Goal: Book appointment/travel/reservation

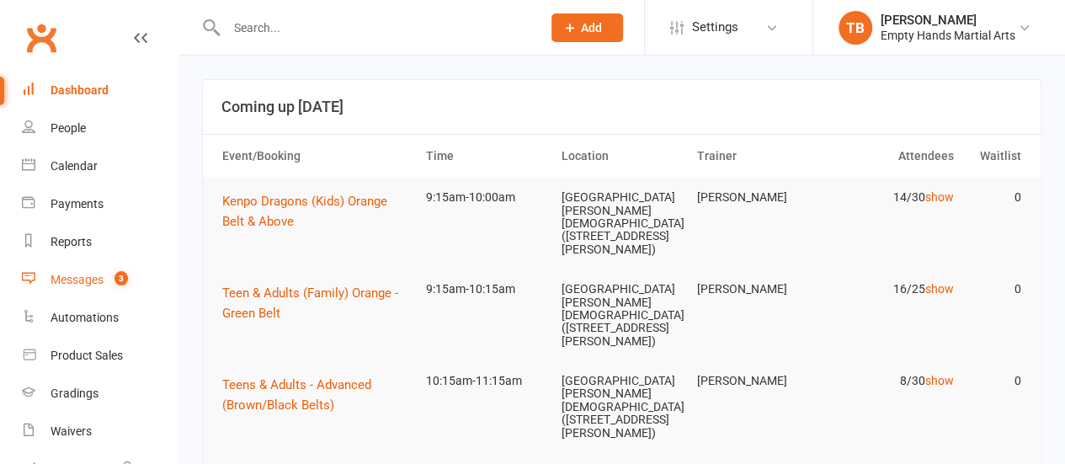
click at [91, 280] on div "Messages" at bounding box center [77, 279] width 53 height 13
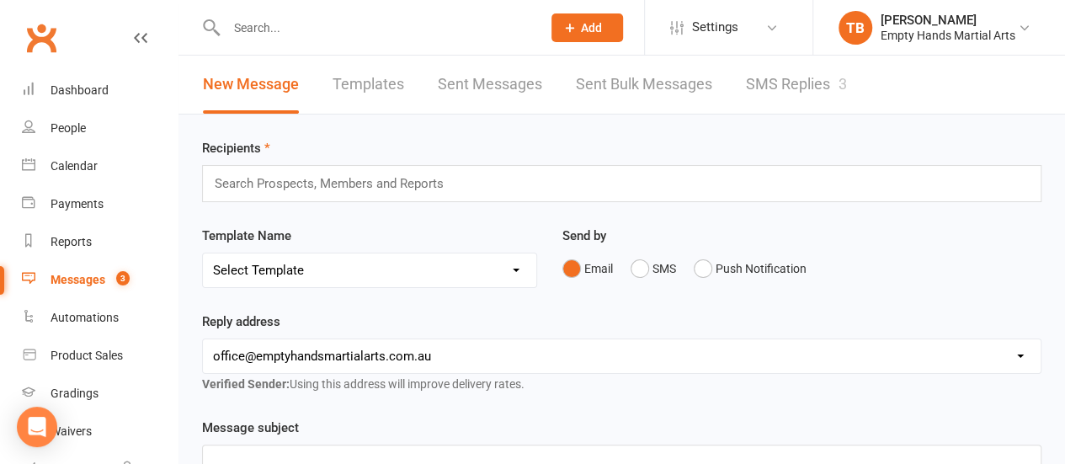
click at [781, 95] on link "SMS Replies 3" at bounding box center [796, 85] width 101 height 58
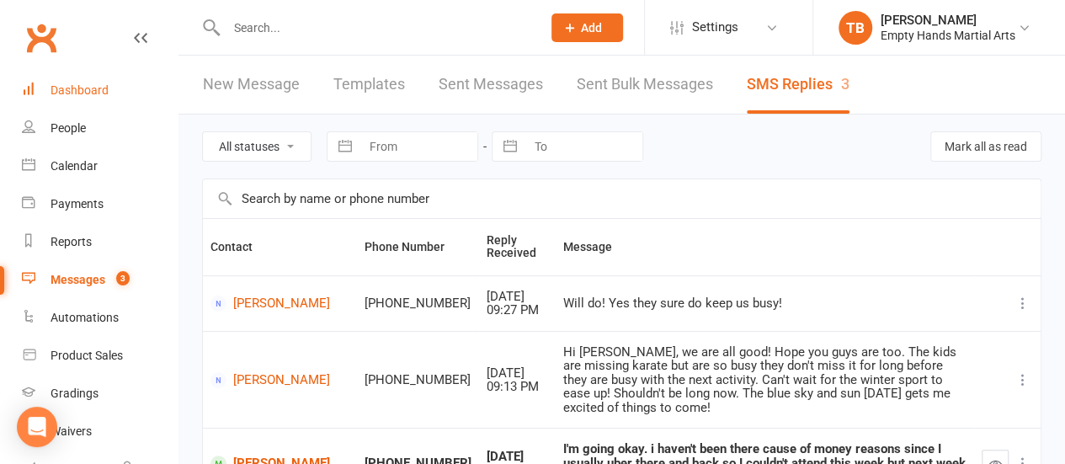
click at [76, 80] on link "Dashboard" at bounding box center [100, 91] width 156 height 38
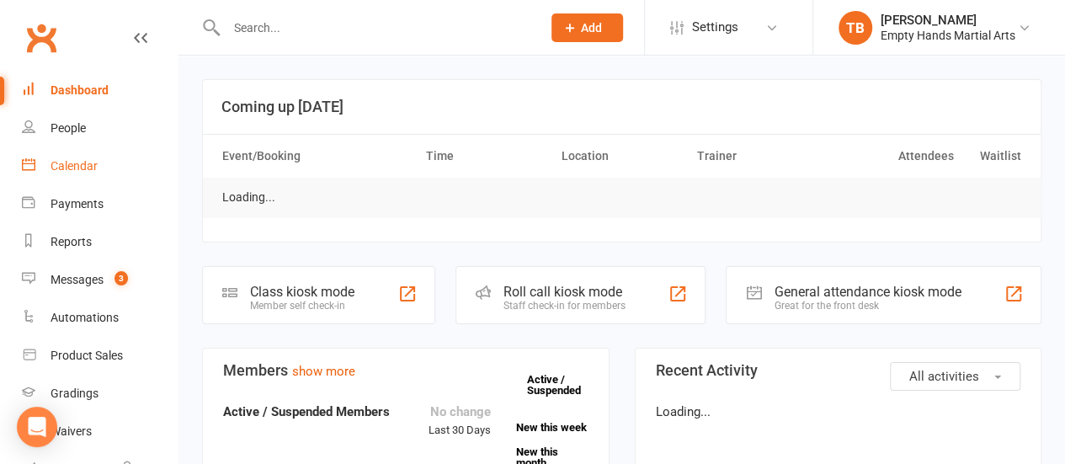
click at [69, 165] on div "Calendar" at bounding box center [74, 165] width 47 height 13
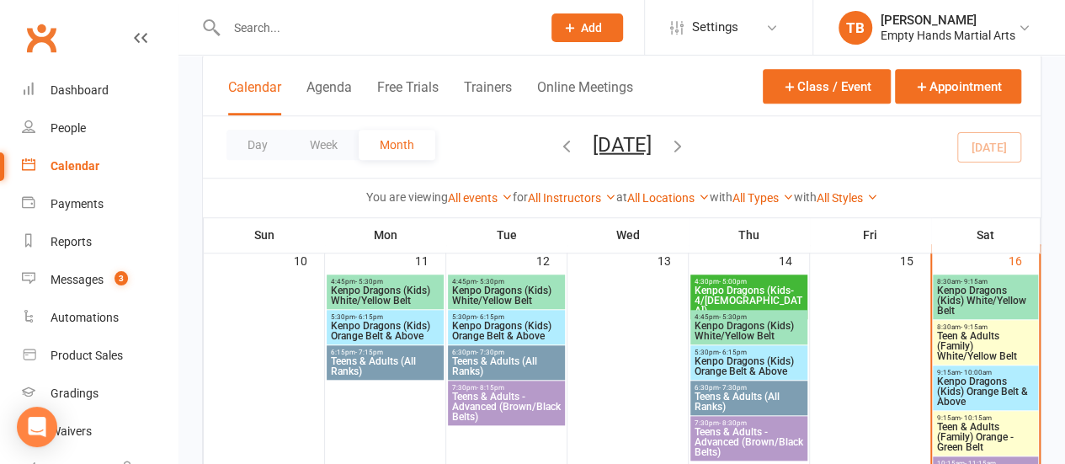
scroll to position [631, 0]
click at [968, 304] on span "Kenpo Dragons (Kids) White/Yellow Belt" at bounding box center [985, 300] width 99 height 30
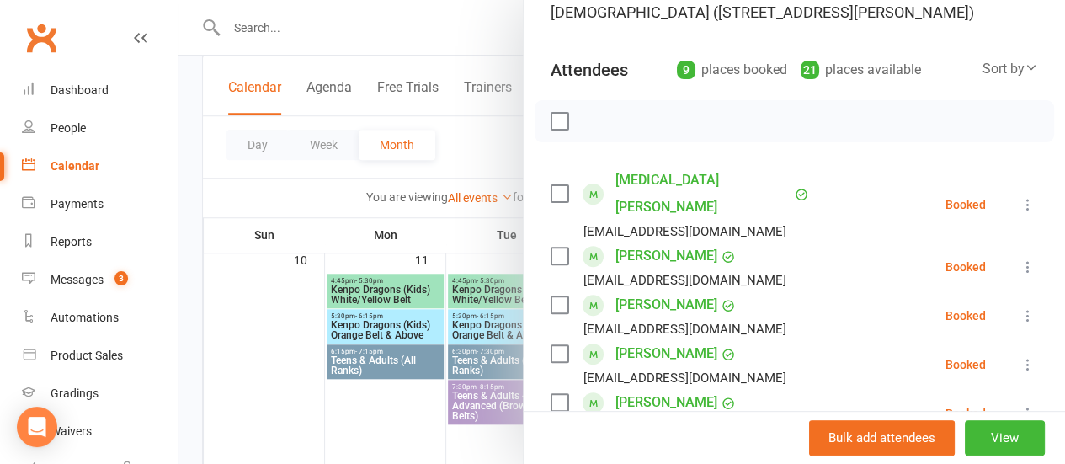
scroll to position [203, 0]
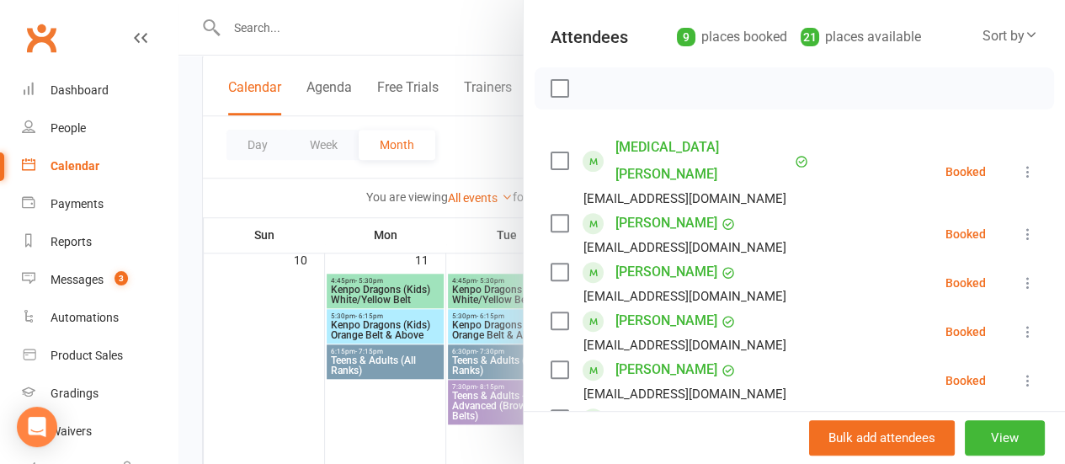
click at [551, 85] on label at bounding box center [559, 88] width 17 height 17
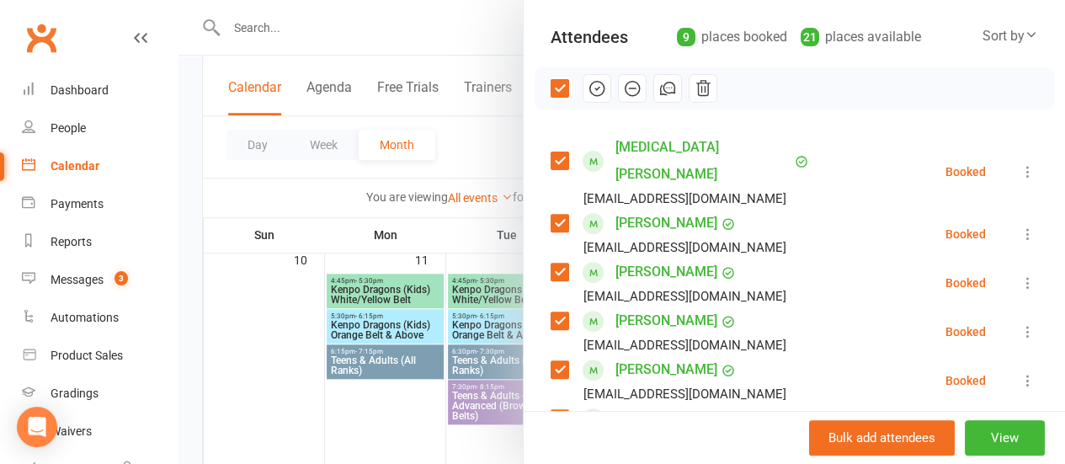
click at [553, 264] on label at bounding box center [559, 272] width 17 height 17
click at [551, 312] on label at bounding box center [559, 320] width 17 height 17
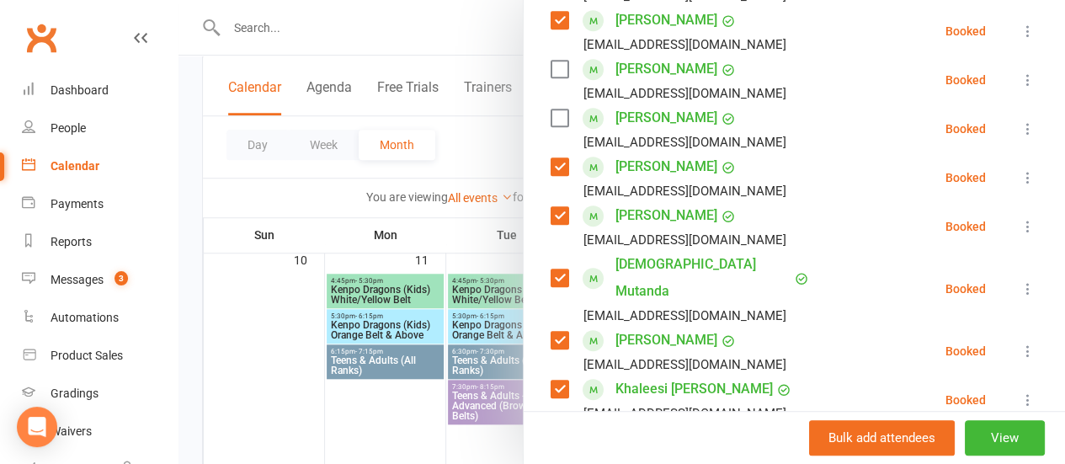
scroll to position [420, 0]
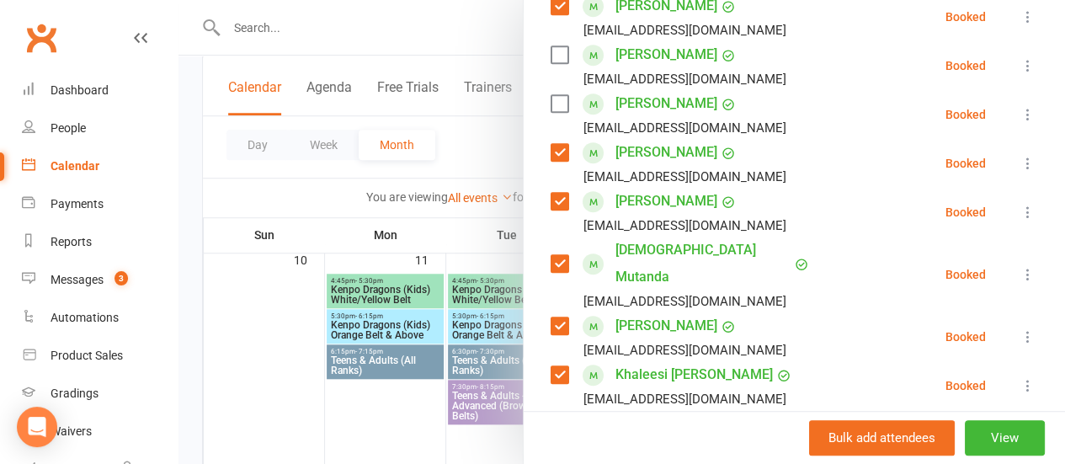
click at [551, 255] on label at bounding box center [559, 263] width 17 height 17
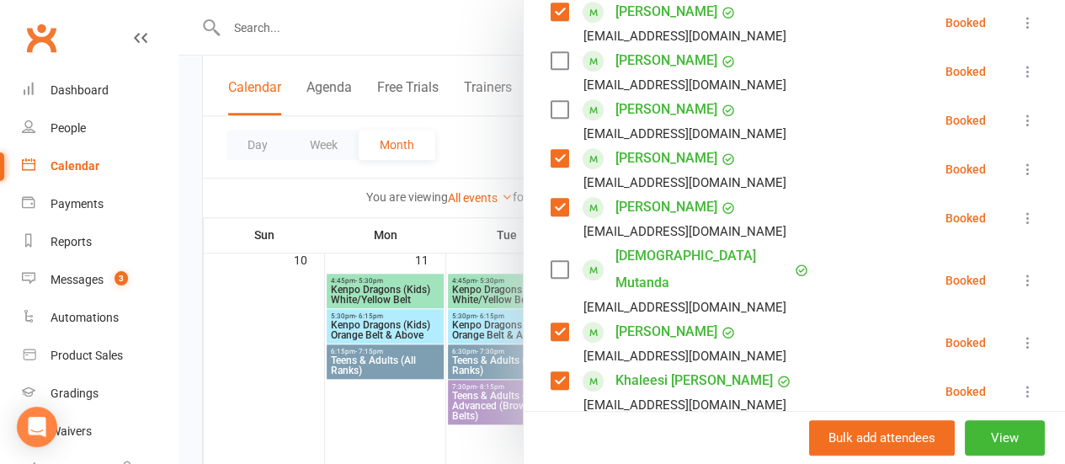
scroll to position [223, 0]
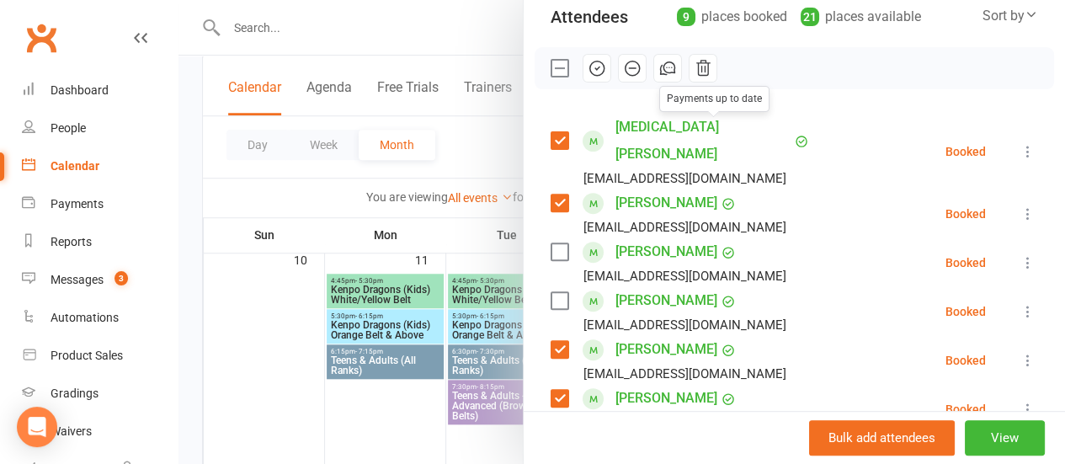
click at [588, 64] on icon "button" at bounding box center [597, 68] width 19 height 19
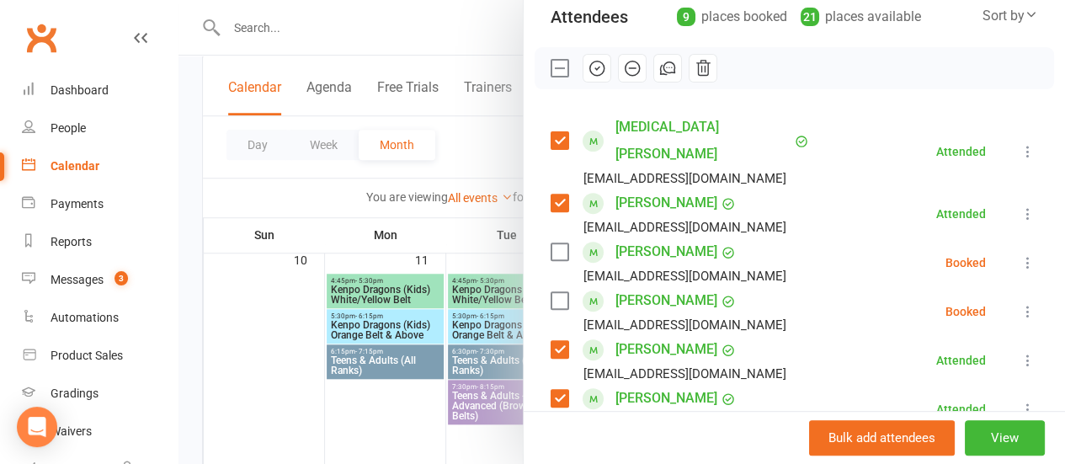
click at [551, 66] on label at bounding box center [559, 68] width 17 height 17
click at [551, 243] on label at bounding box center [559, 251] width 17 height 17
click at [551, 292] on label at bounding box center [559, 300] width 17 height 17
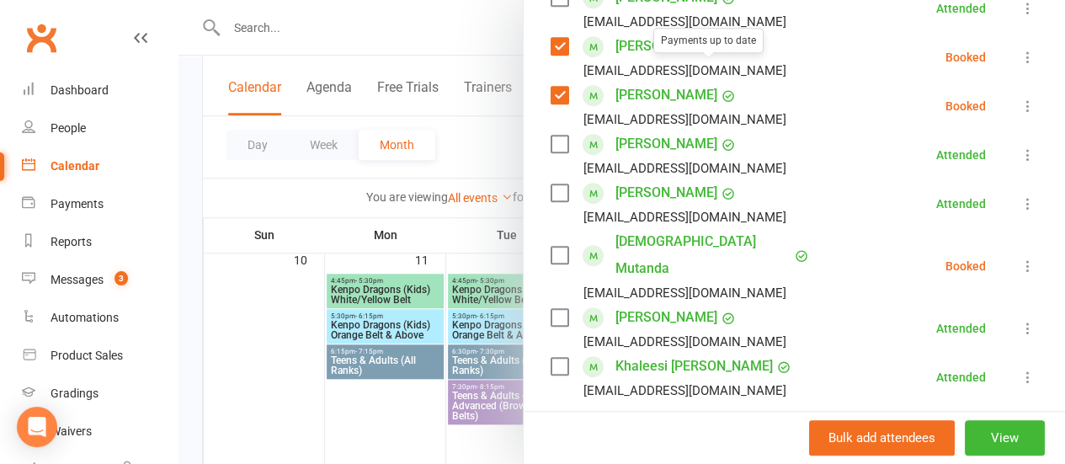
scroll to position [429, 0]
click at [551, 246] on label at bounding box center [559, 254] width 17 height 17
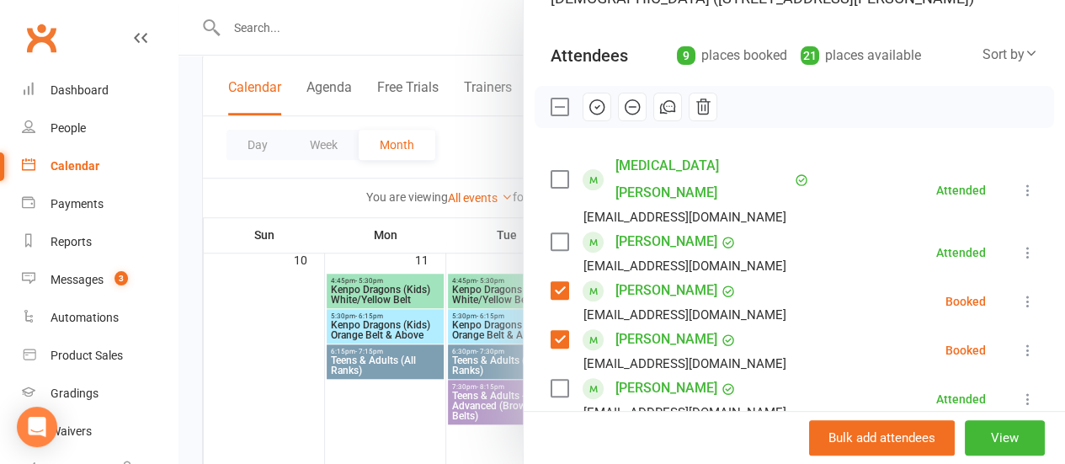
scroll to position [171, 0]
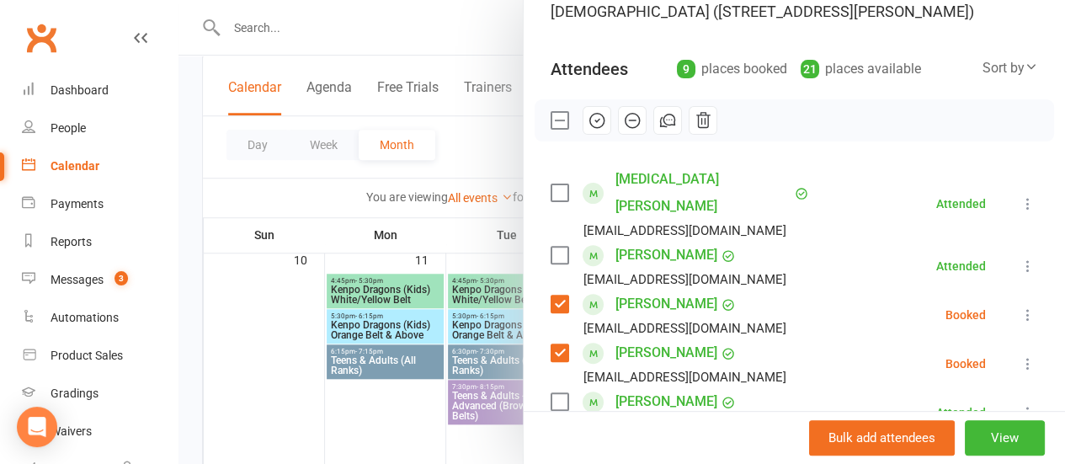
click at [623, 122] on icon "button" at bounding box center [632, 120] width 19 height 19
click at [207, 90] on div at bounding box center [621, 232] width 887 height 464
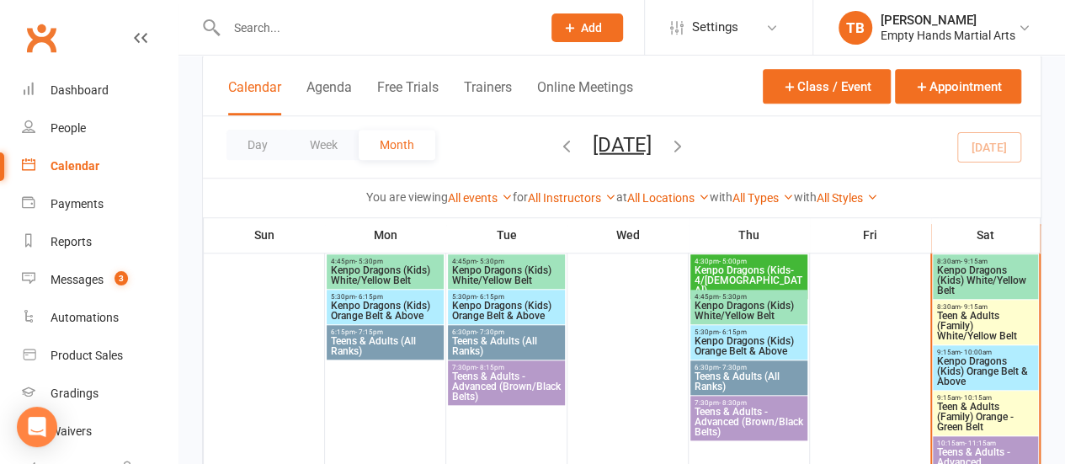
scroll to position [653, 0]
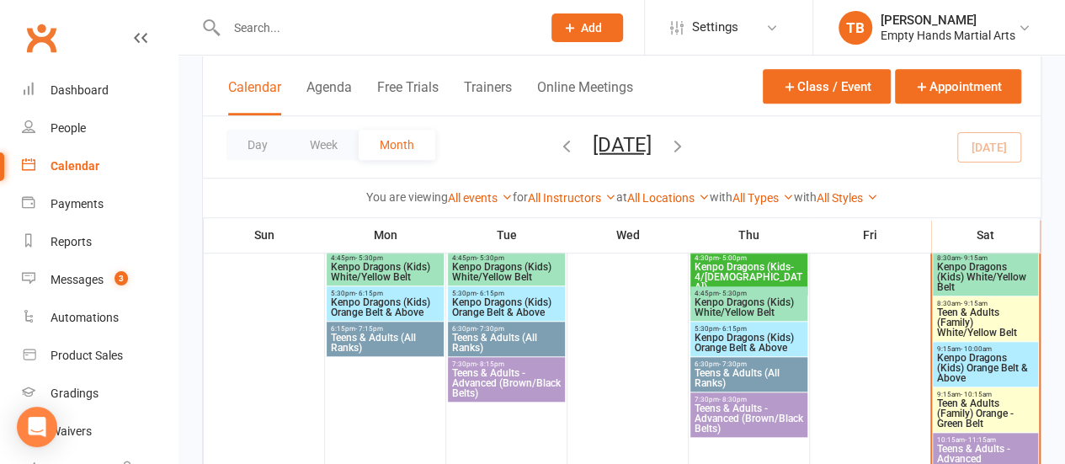
click at [994, 329] on span "Teen & Adults (Family) White/Yellow Belt" at bounding box center [985, 322] width 99 height 30
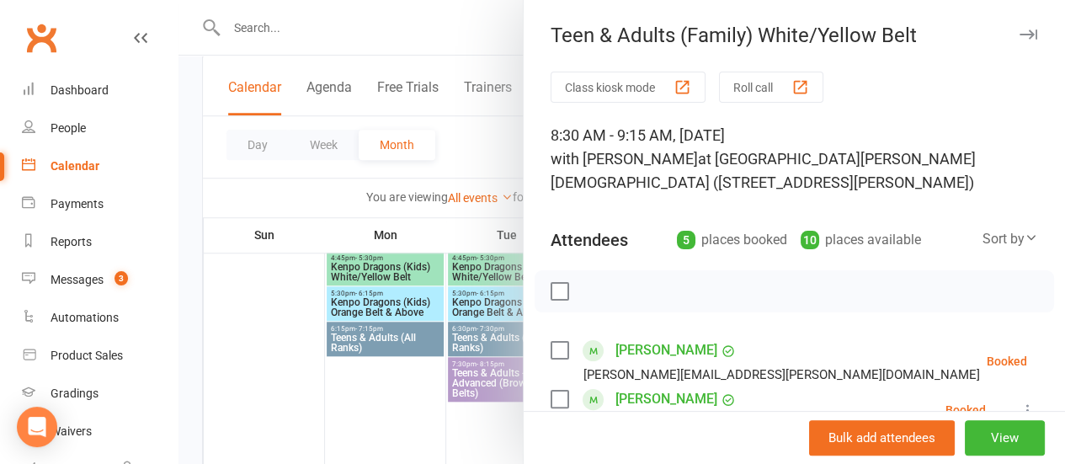
click at [551, 287] on label at bounding box center [559, 291] width 17 height 17
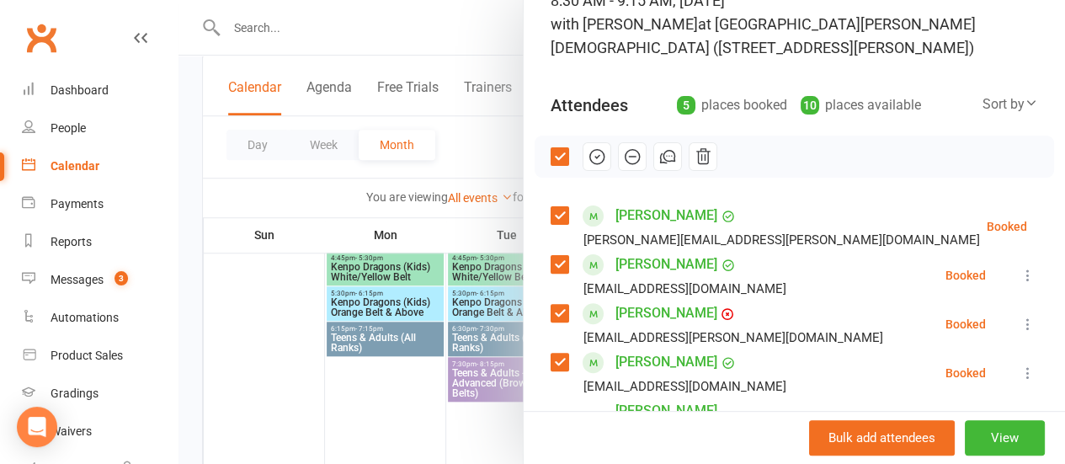
scroll to position [140, 0]
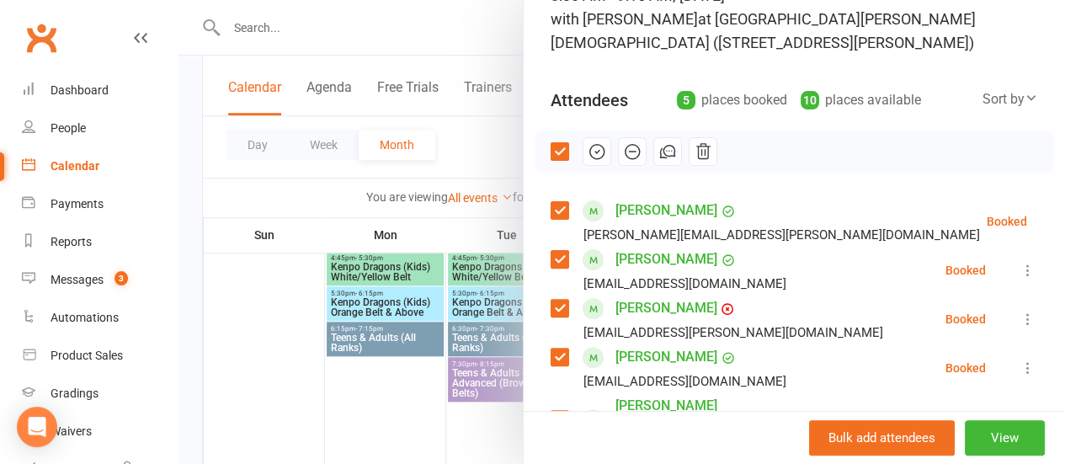
click at [551, 213] on label at bounding box center [559, 210] width 17 height 17
click at [551, 301] on label at bounding box center [559, 308] width 17 height 17
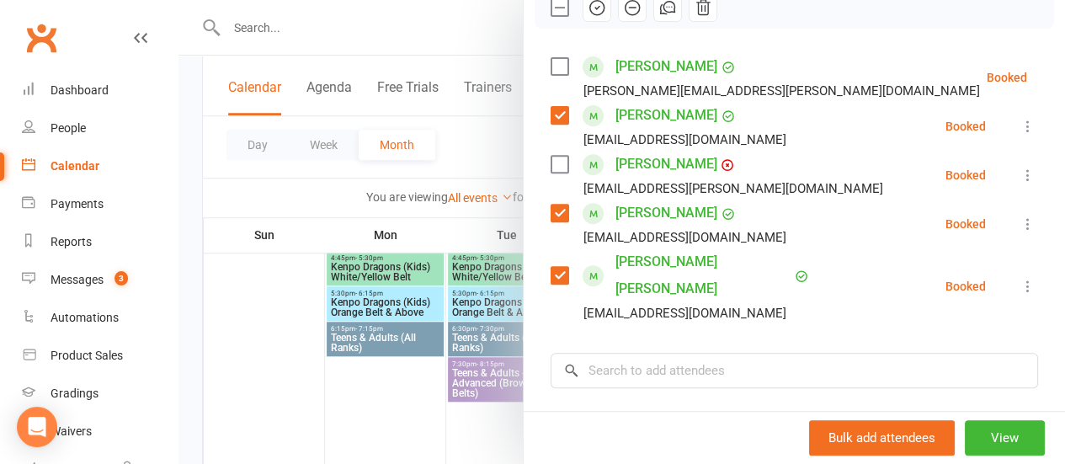
scroll to position [320, 0]
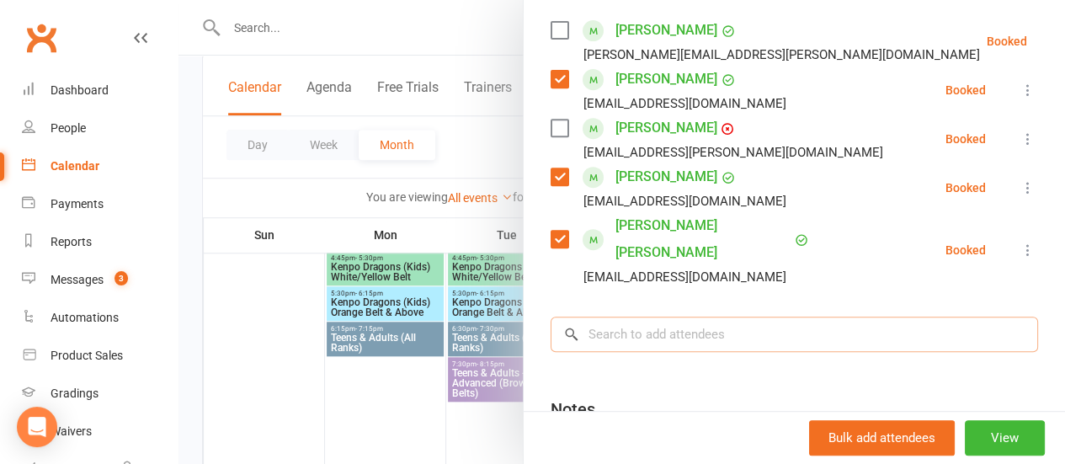
click at [663, 317] on input "search" at bounding box center [794, 334] width 487 height 35
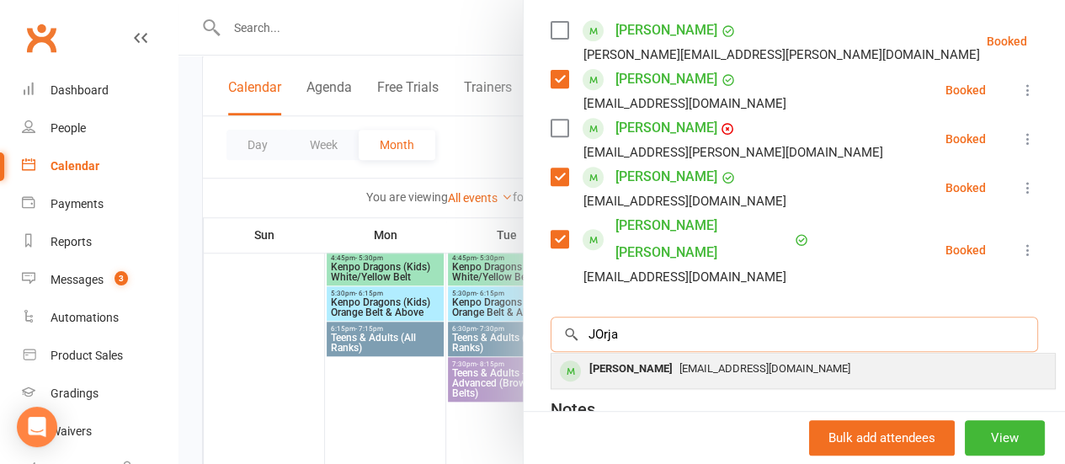
type input "JOrja"
click at [679, 362] on span "[EMAIL_ADDRESS][DOMAIN_NAME]" at bounding box center [764, 368] width 171 height 13
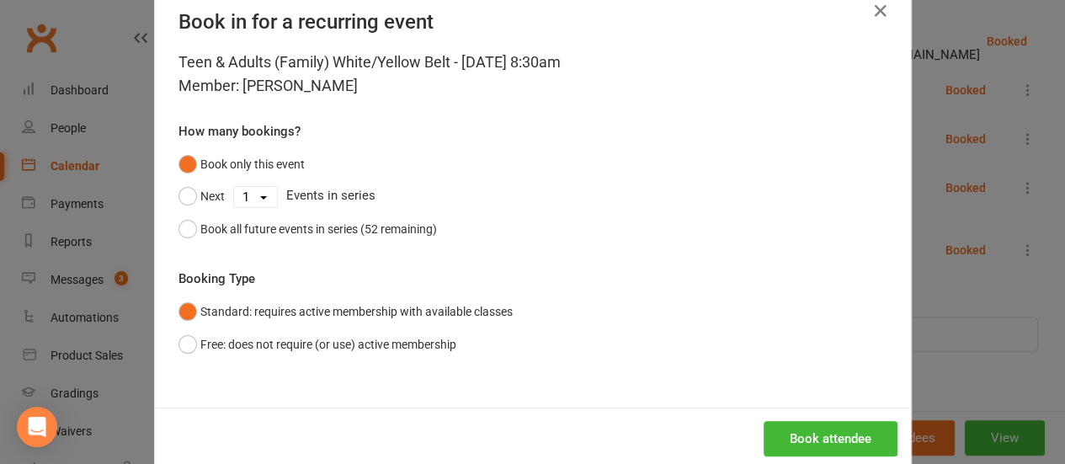
scroll to position [40, 0]
click at [784, 429] on button "Book attendee" at bounding box center [831, 437] width 134 height 35
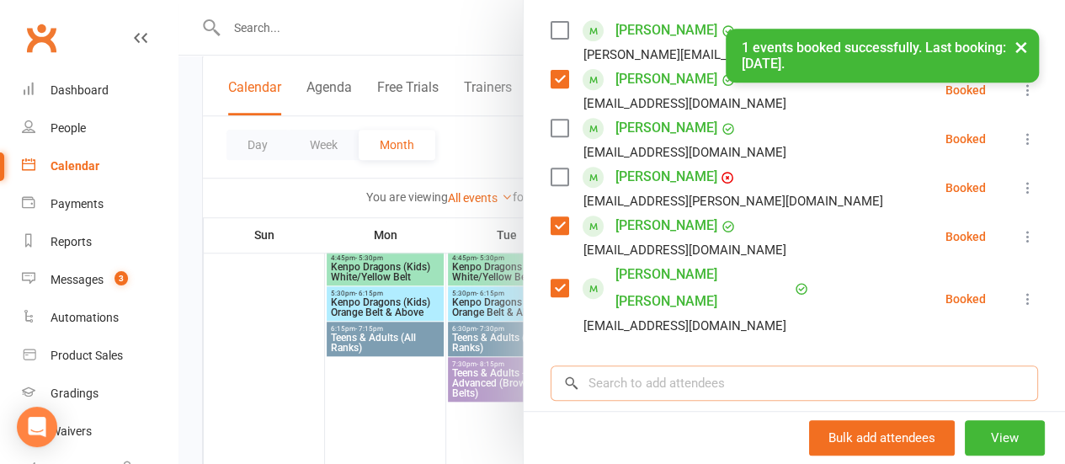
click at [734, 365] on input "search" at bounding box center [794, 382] width 487 height 35
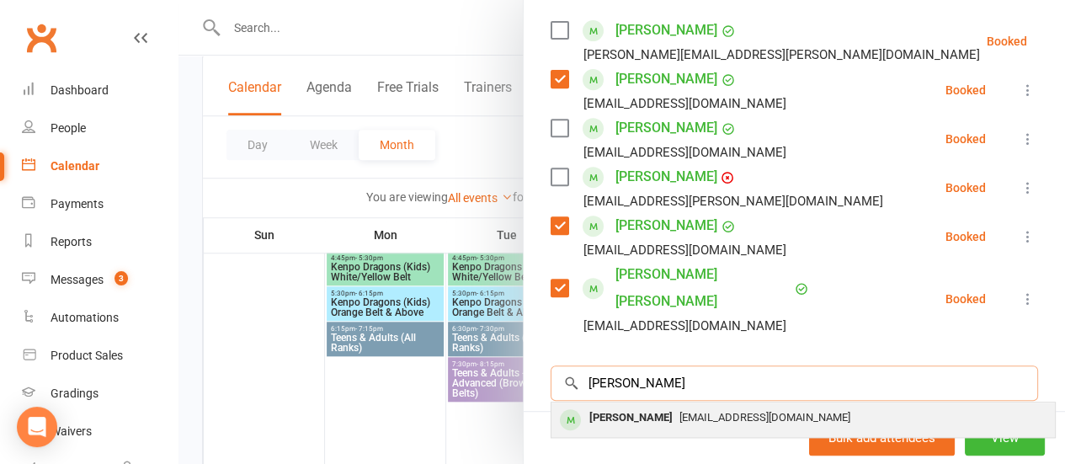
type input "[PERSON_NAME]"
click at [743, 406] on div "[EMAIL_ADDRESS][DOMAIN_NAME]" at bounding box center [803, 418] width 490 height 24
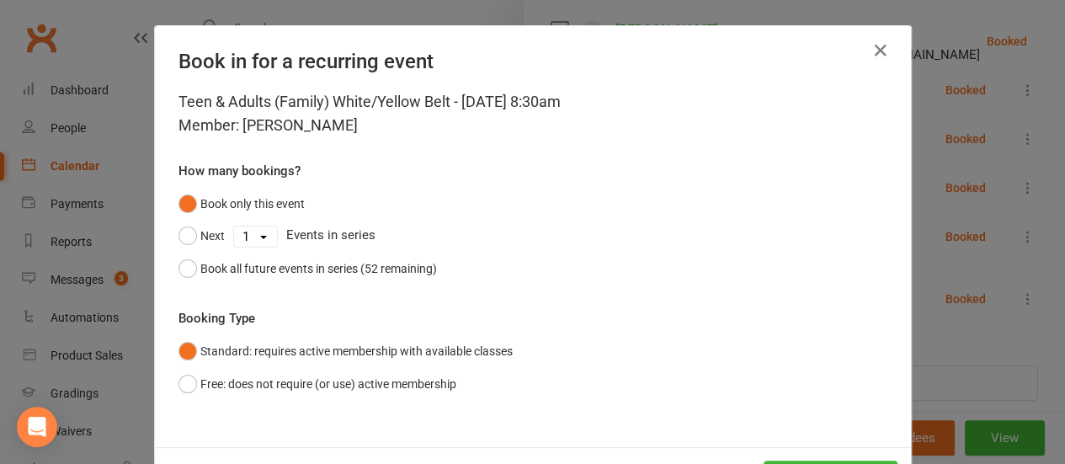
scroll to position [69, 0]
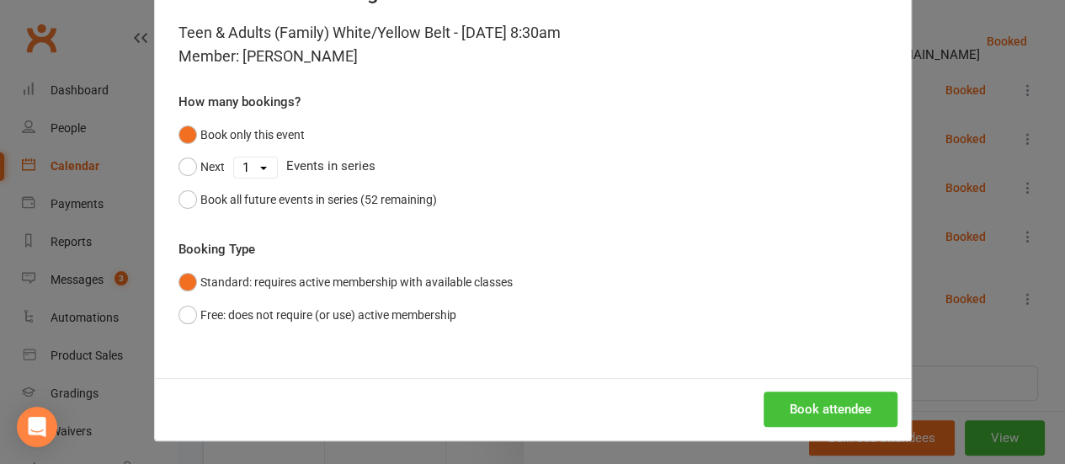
click at [783, 413] on button "Book attendee" at bounding box center [831, 408] width 134 height 35
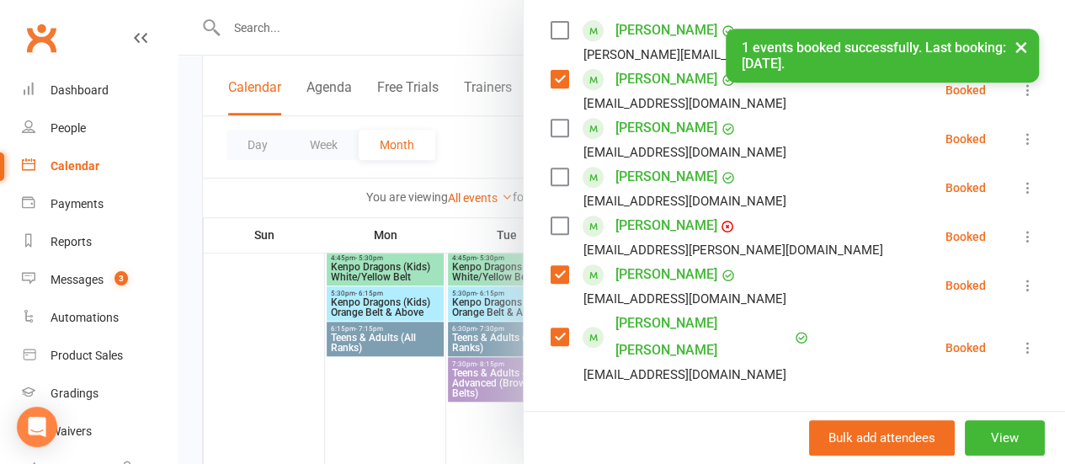
click at [551, 185] on label at bounding box center [559, 176] width 17 height 17
click at [551, 130] on label at bounding box center [559, 128] width 17 height 17
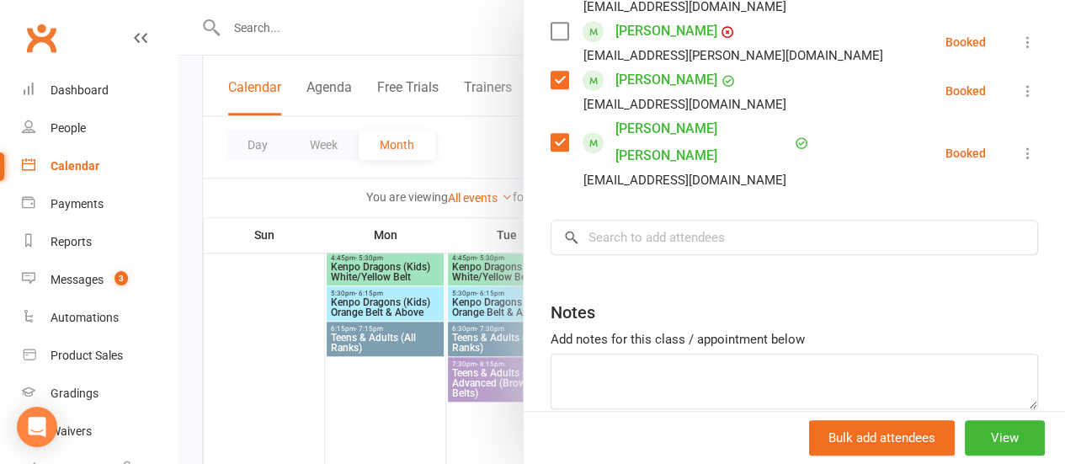
scroll to position [527, 0]
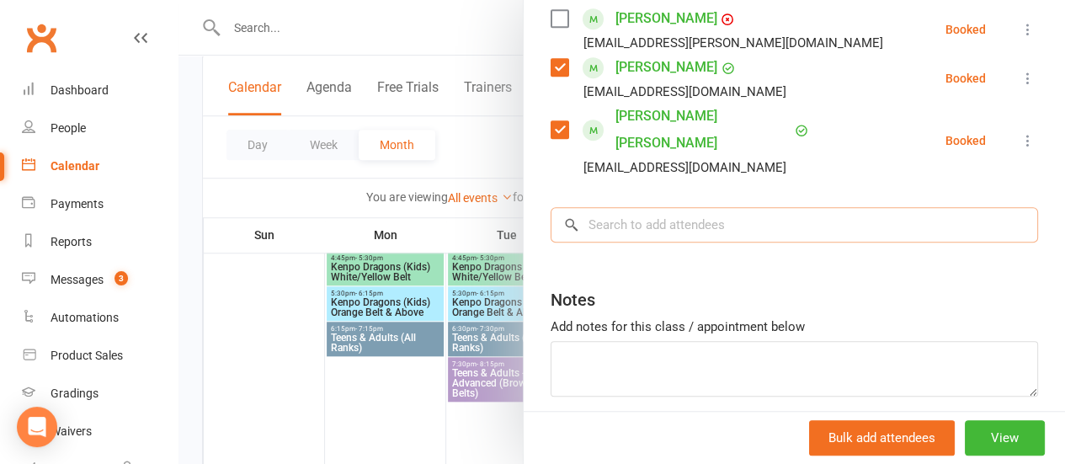
click at [762, 207] on input "search" at bounding box center [794, 224] width 487 height 35
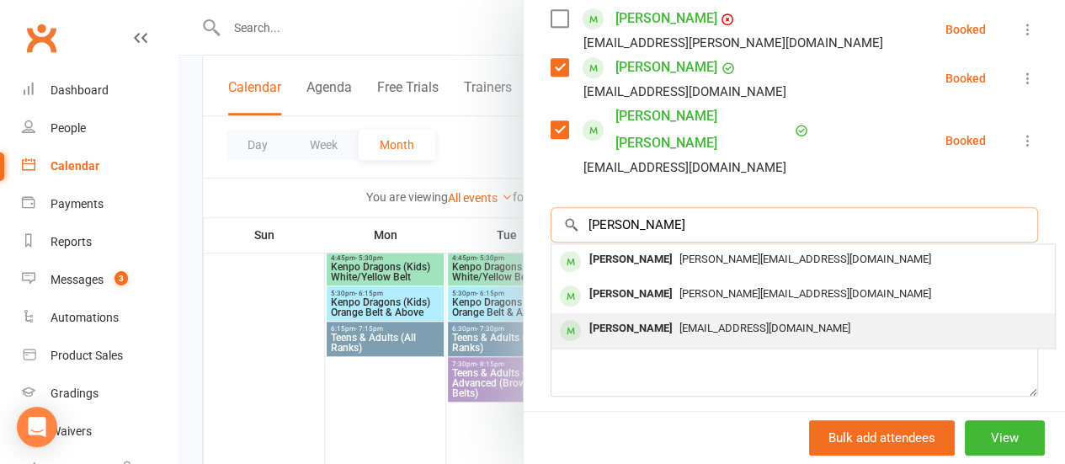
type input "[PERSON_NAME]"
click at [744, 322] on span "[EMAIL_ADDRESS][DOMAIN_NAME]" at bounding box center [764, 328] width 171 height 13
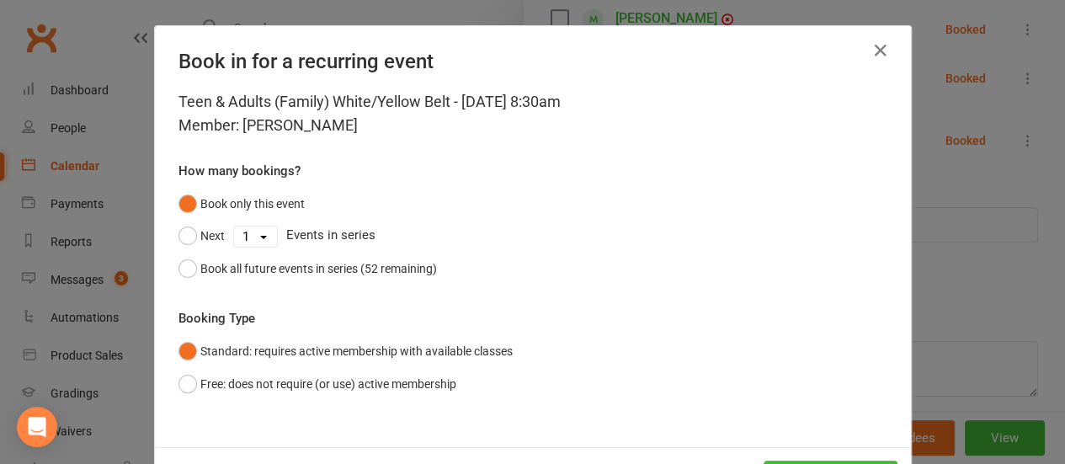
scroll to position [69, 0]
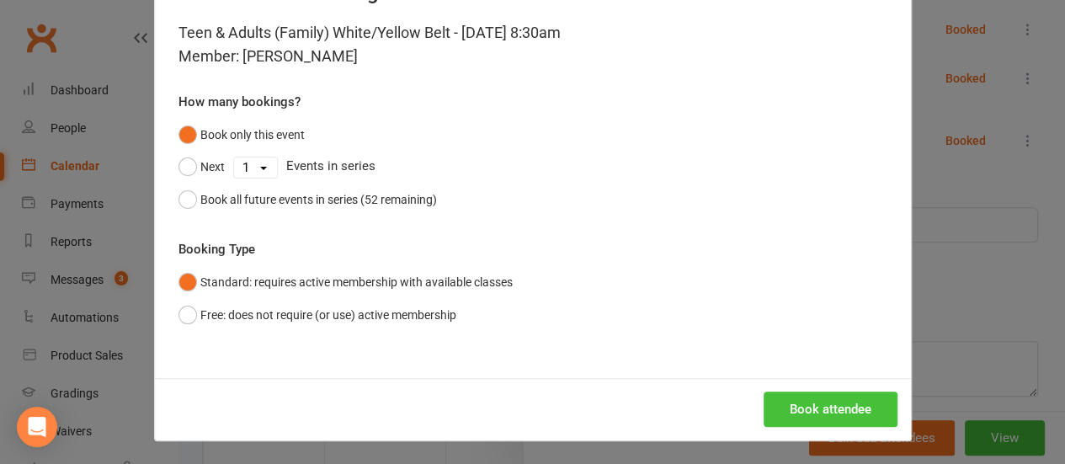
click at [824, 408] on button "Book attendee" at bounding box center [831, 408] width 134 height 35
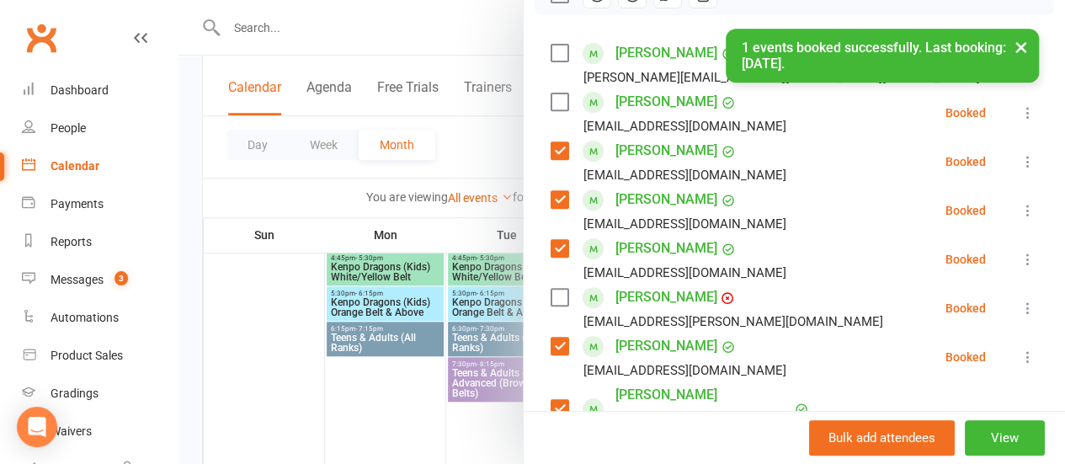
scroll to position [295, 0]
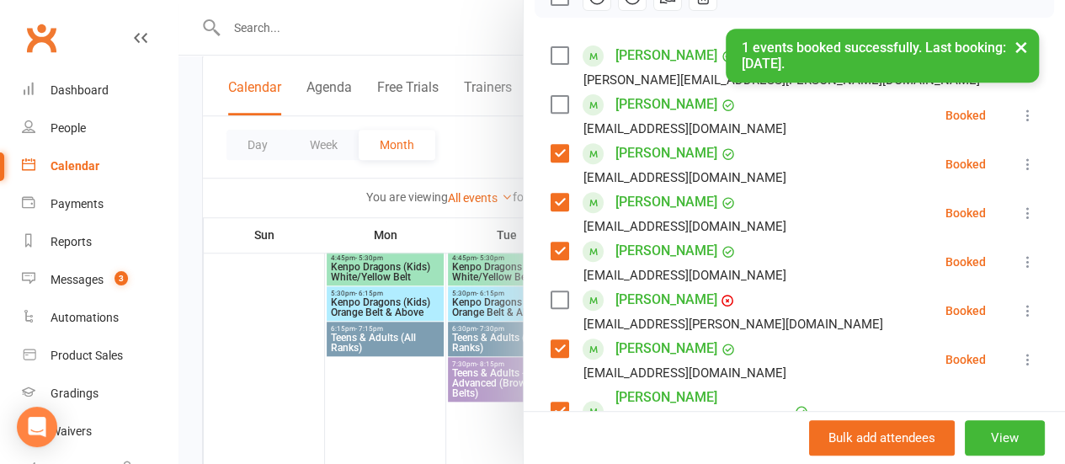
click at [557, 110] on div "[PERSON_NAME] [EMAIL_ADDRESS][DOMAIN_NAME]" at bounding box center [672, 115] width 242 height 49
click at [551, 103] on label at bounding box center [559, 104] width 17 height 17
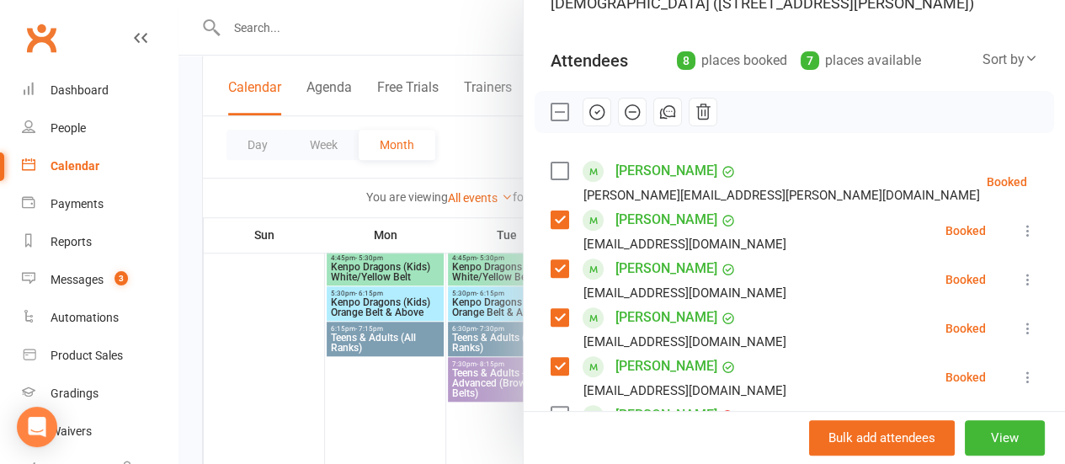
scroll to position [177, 0]
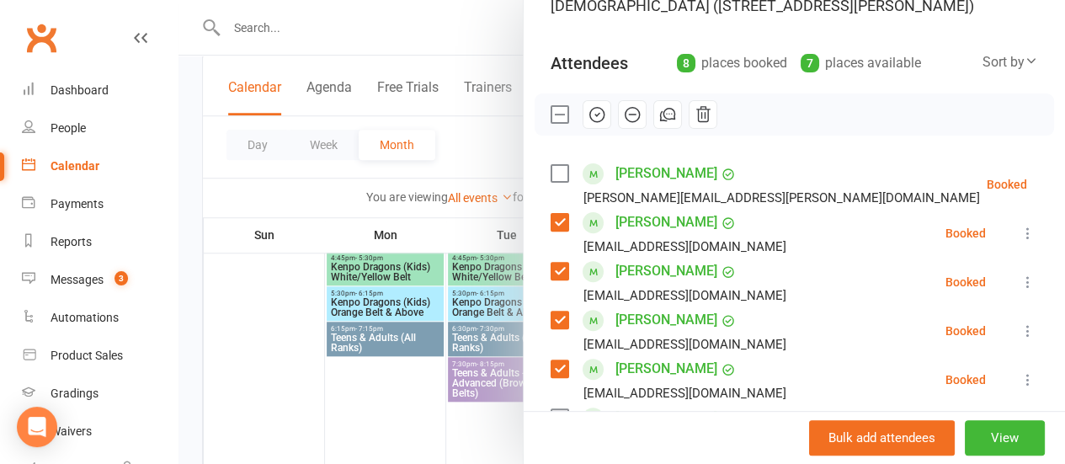
click at [588, 114] on icon "button" at bounding box center [597, 114] width 19 height 19
click at [551, 107] on label at bounding box center [559, 114] width 17 height 17
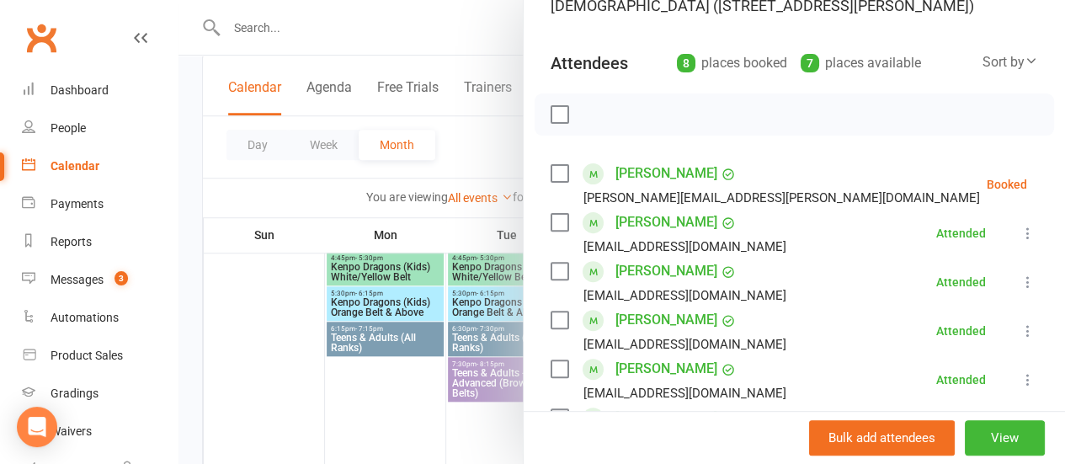
click at [551, 173] on label at bounding box center [559, 173] width 17 height 17
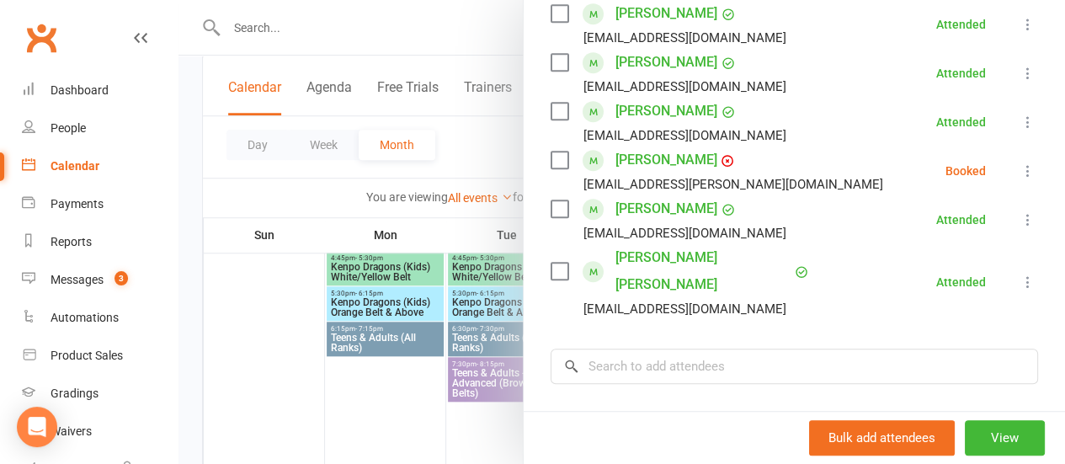
scroll to position [436, 0]
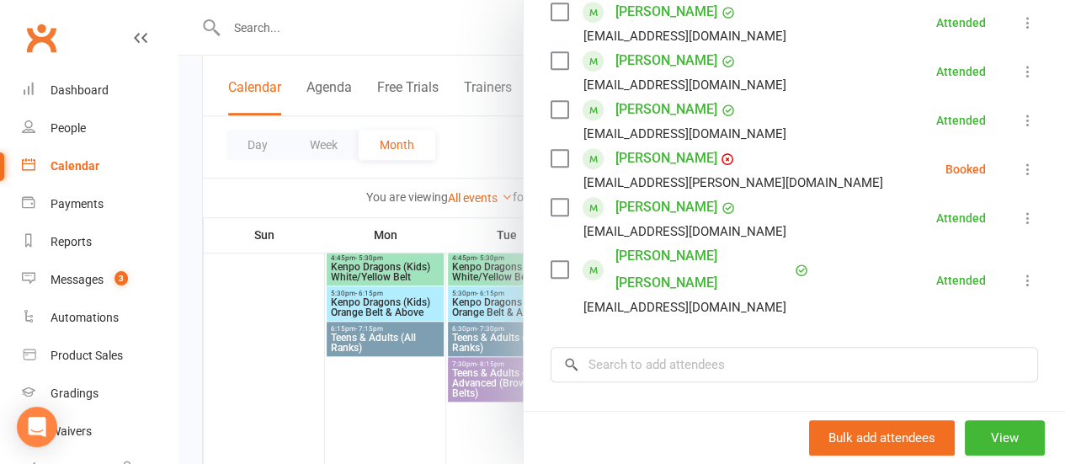
click at [551, 163] on label at bounding box center [559, 158] width 17 height 17
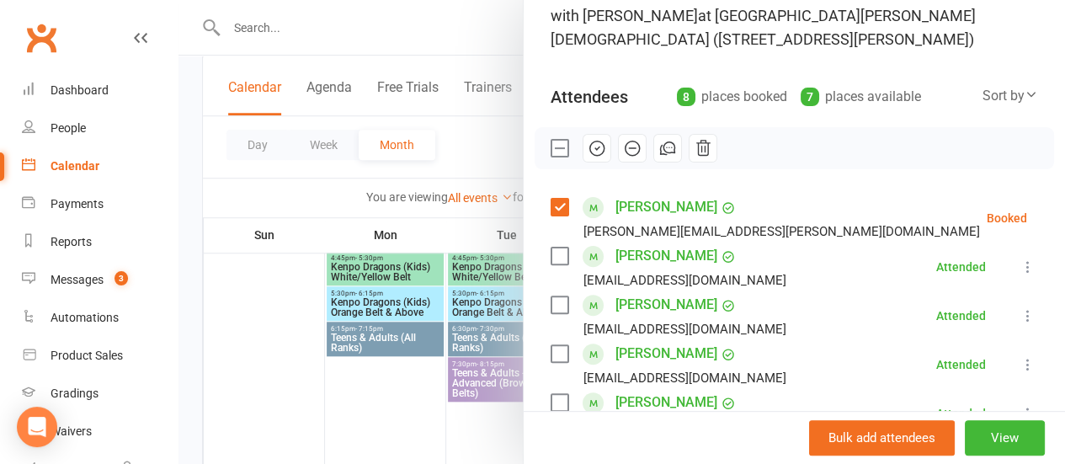
scroll to position [121, 0]
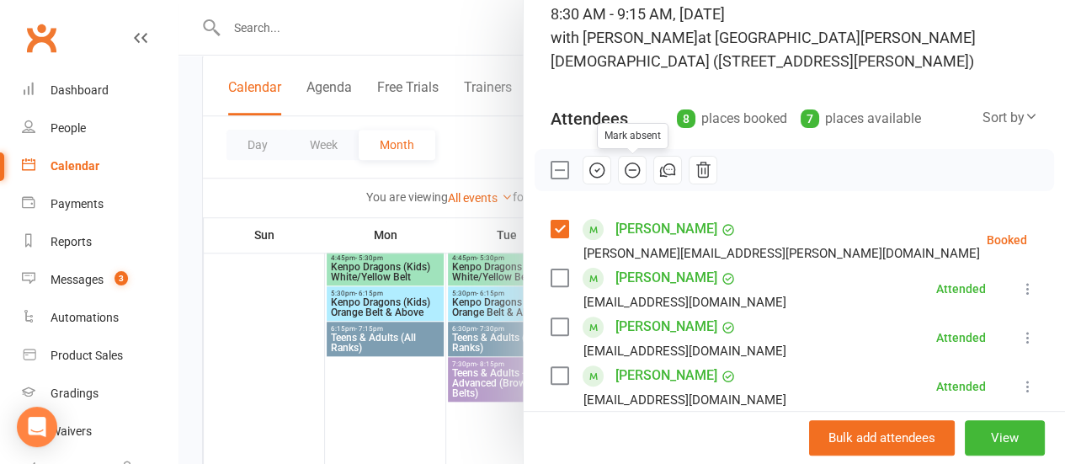
click at [623, 168] on icon "button" at bounding box center [632, 170] width 19 height 19
click at [190, 157] on div at bounding box center [621, 232] width 887 height 464
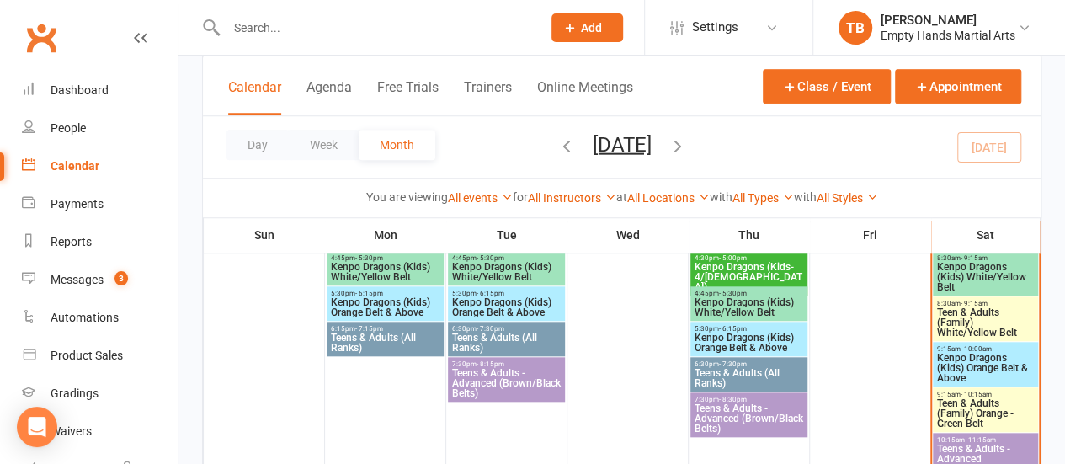
click at [1009, 371] on span "Kenpo Dragons (Kids) Orange Belt & Above" at bounding box center [985, 368] width 99 height 30
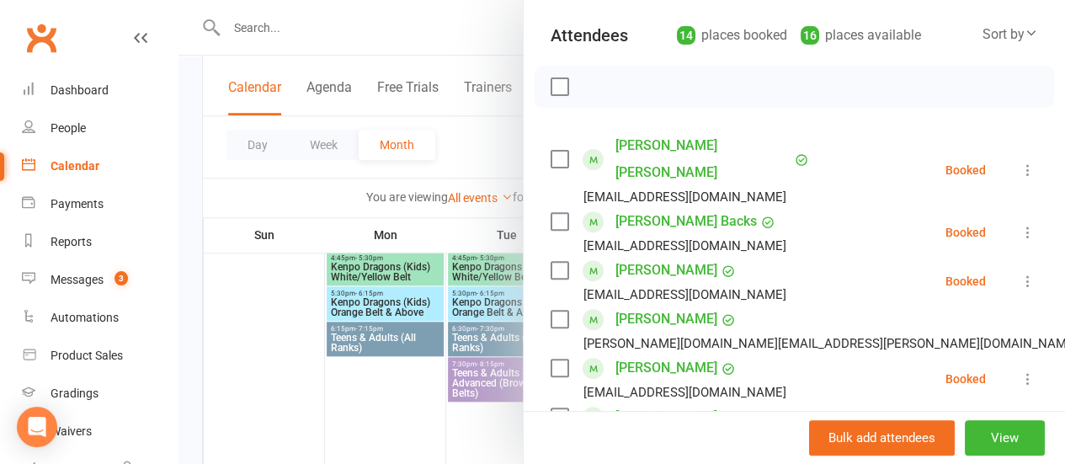
scroll to position [205, 0]
click at [551, 82] on label at bounding box center [559, 85] width 17 height 17
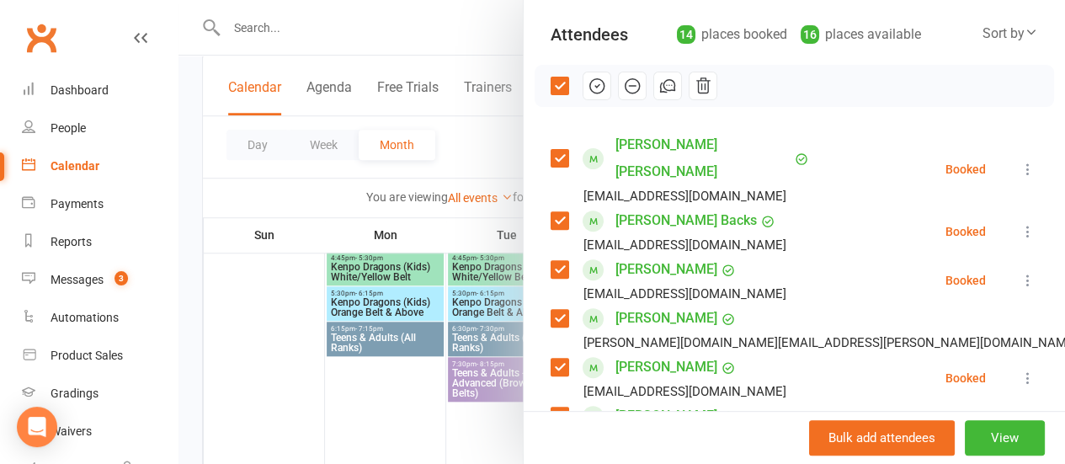
click at [551, 150] on label at bounding box center [559, 158] width 17 height 17
click at [551, 212] on label at bounding box center [559, 220] width 17 height 17
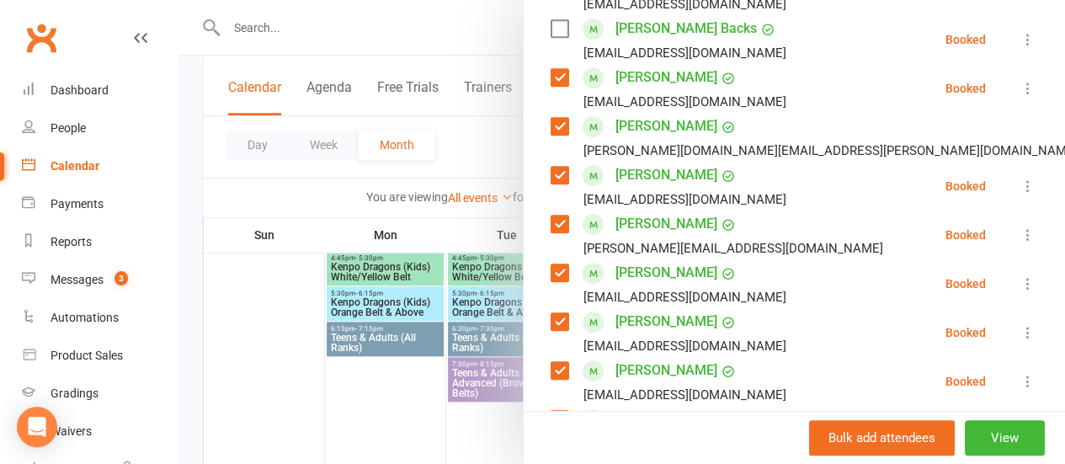
scroll to position [399, 0]
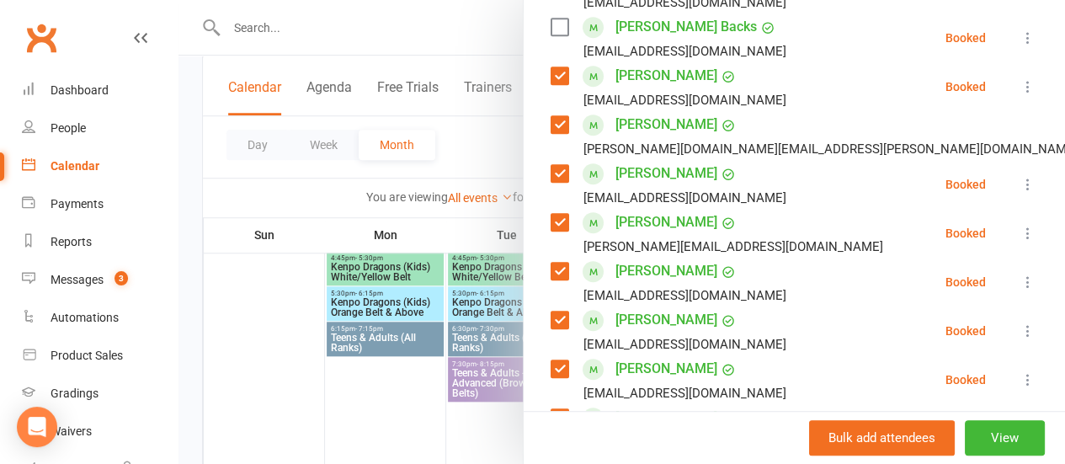
click at [551, 214] on label at bounding box center [559, 222] width 17 height 17
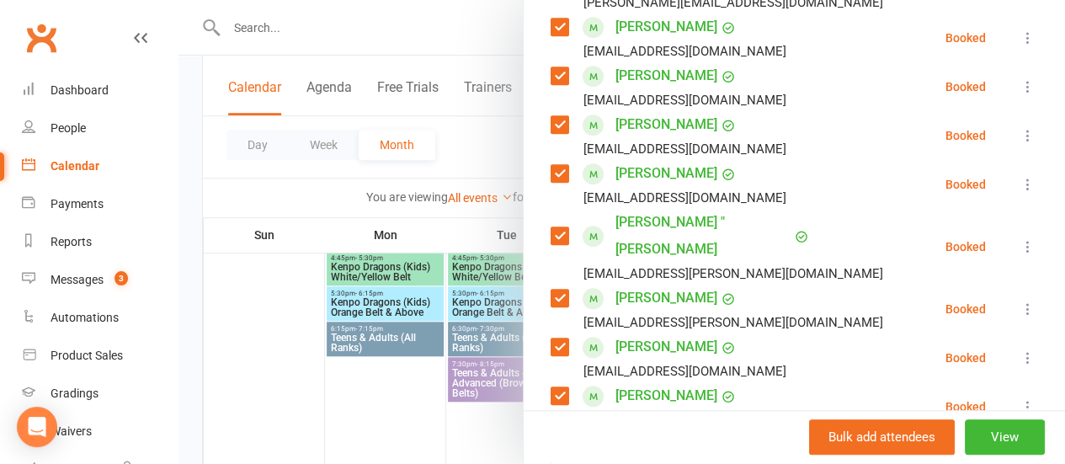
scroll to position [651, 0]
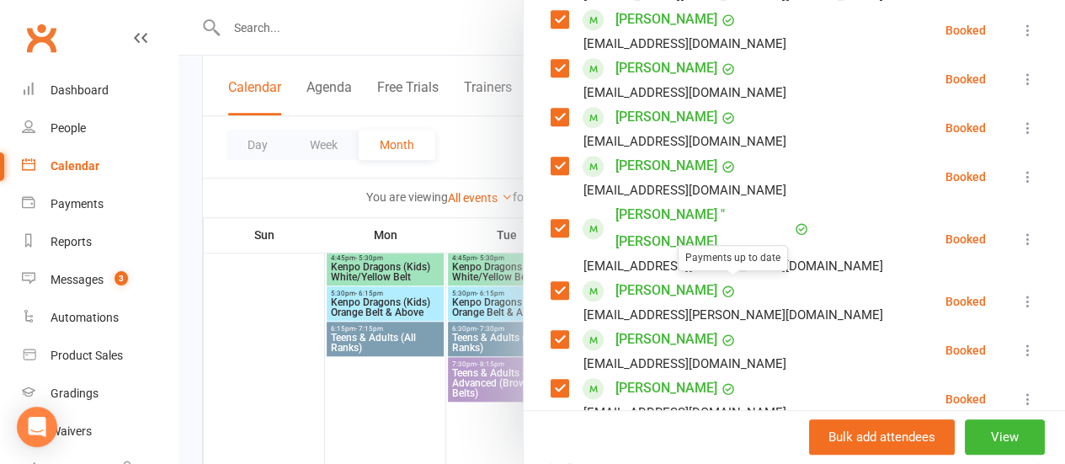
click at [551, 331] on label at bounding box center [559, 339] width 17 height 17
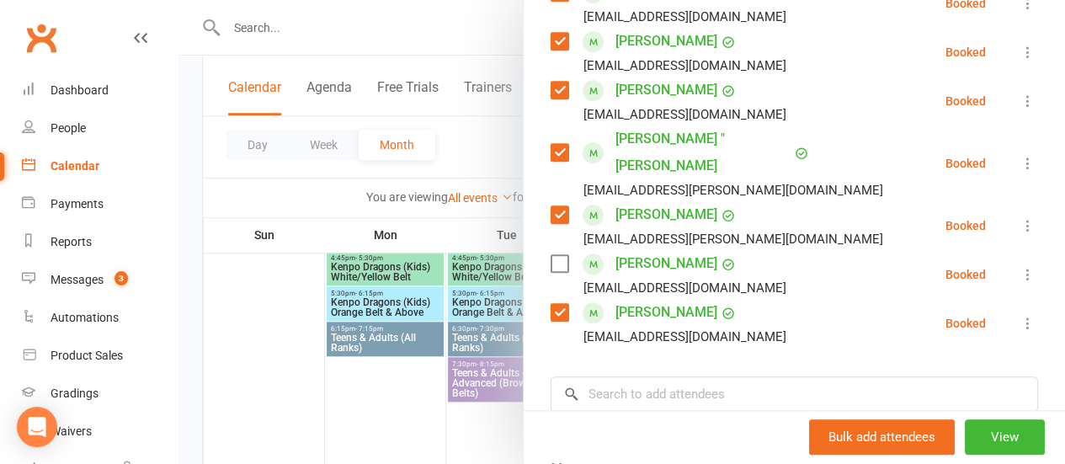
scroll to position [727, 0]
click at [755, 376] on input "search" at bounding box center [794, 393] width 487 height 35
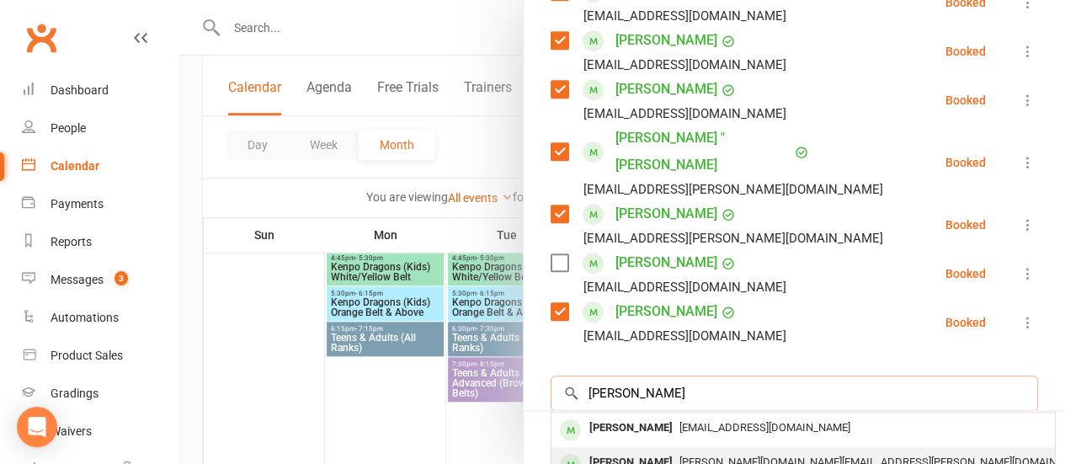
type input "[PERSON_NAME]"
click at [729, 455] on span "[PERSON_NAME][DOMAIN_NAME][EMAIL_ADDRESS][PERSON_NAME][DOMAIN_NAME]" at bounding box center [886, 461] width 414 height 13
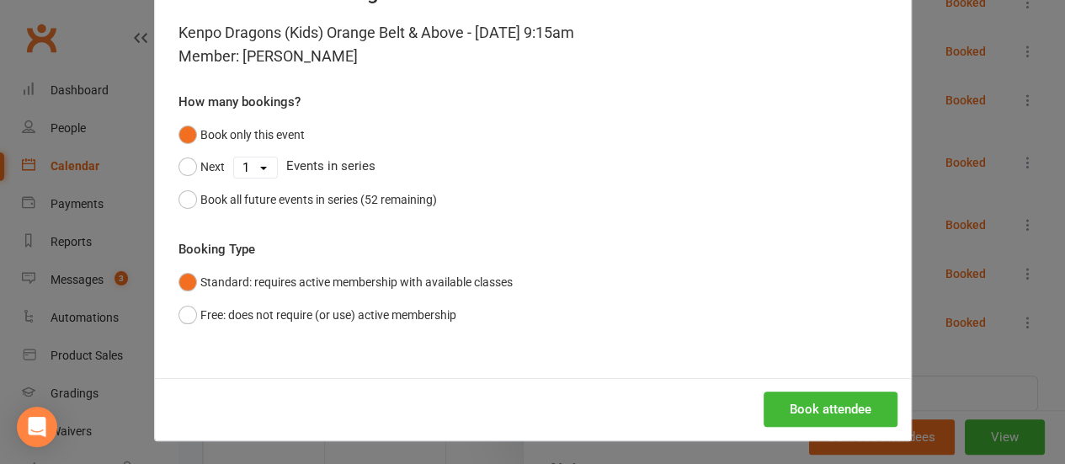
scroll to position [69, 0]
click at [820, 400] on button "Book attendee" at bounding box center [831, 408] width 134 height 35
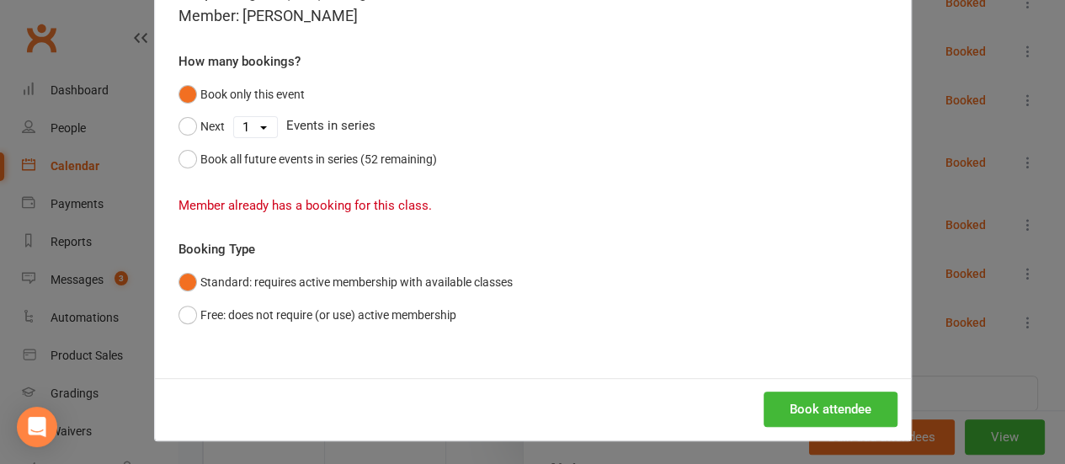
scroll to position [0, 0]
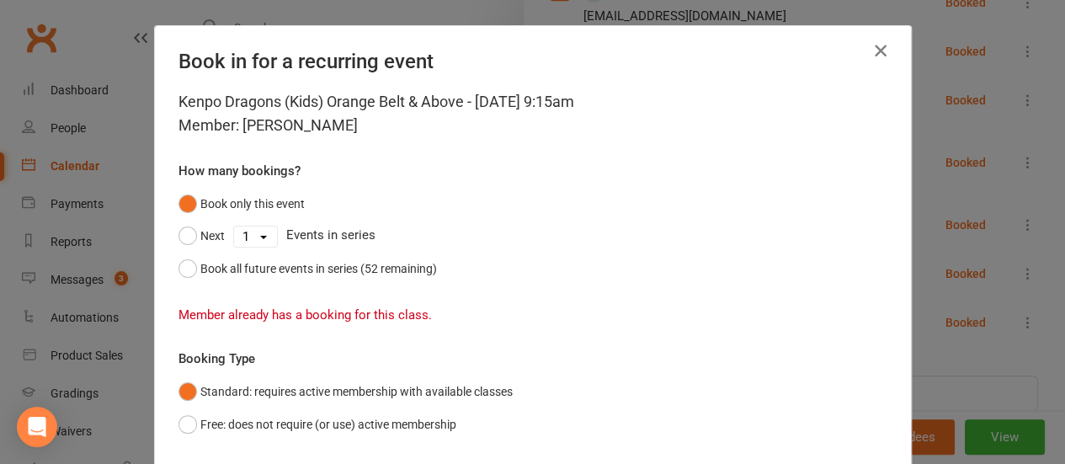
click at [879, 52] on icon "button" at bounding box center [881, 50] width 20 height 20
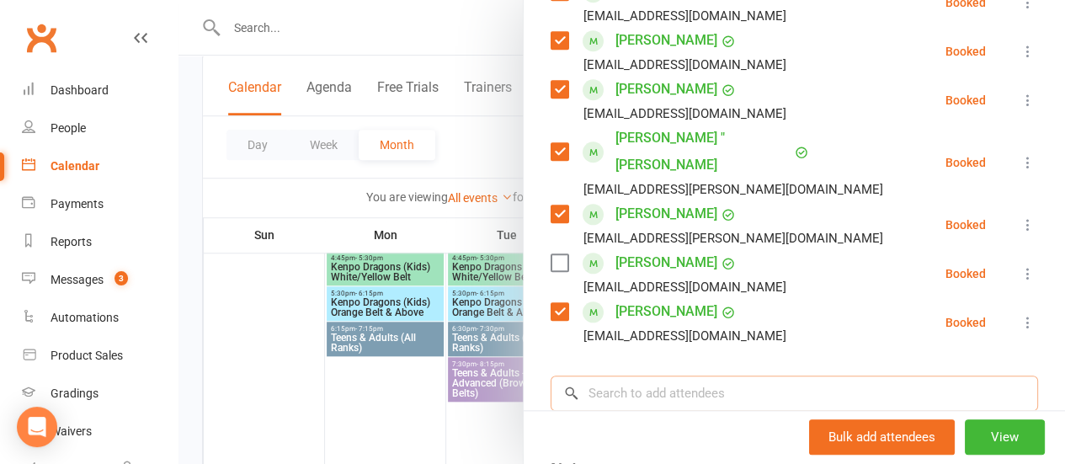
click at [724, 376] on input "search" at bounding box center [794, 393] width 487 height 35
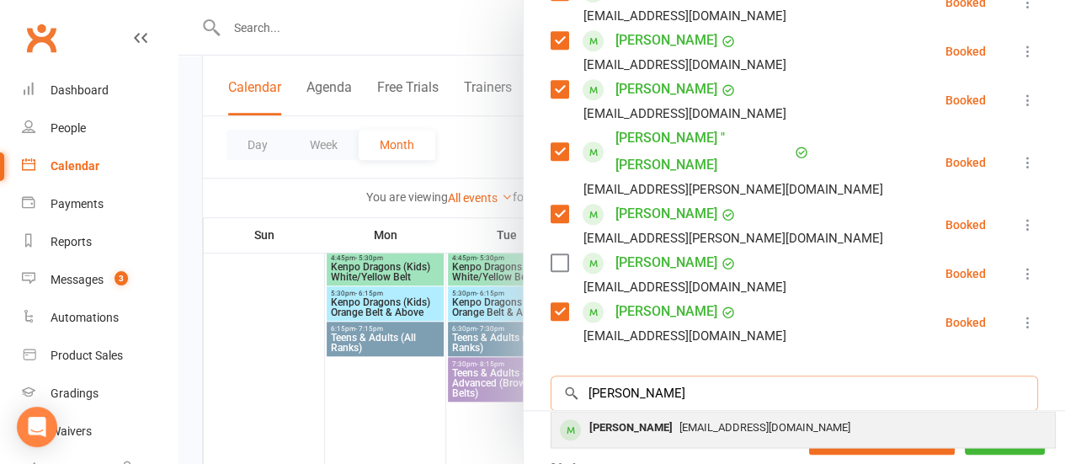
type input "[PERSON_NAME]"
click at [727, 421] on span "[EMAIL_ADDRESS][DOMAIN_NAME]" at bounding box center [764, 427] width 171 height 13
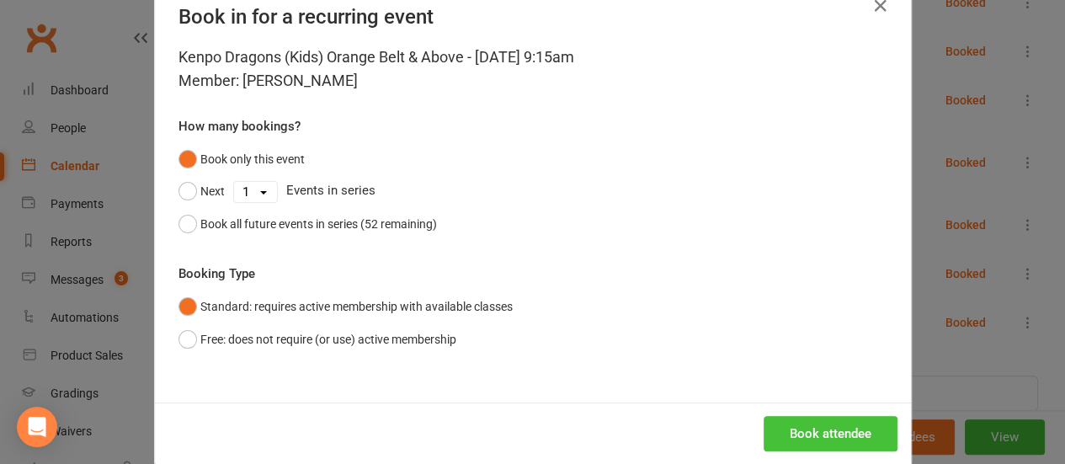
scroll to position [45, 0]
click at [813, 427] on button "Book attendee" at bounding box center [831, 432] width 134 height 35
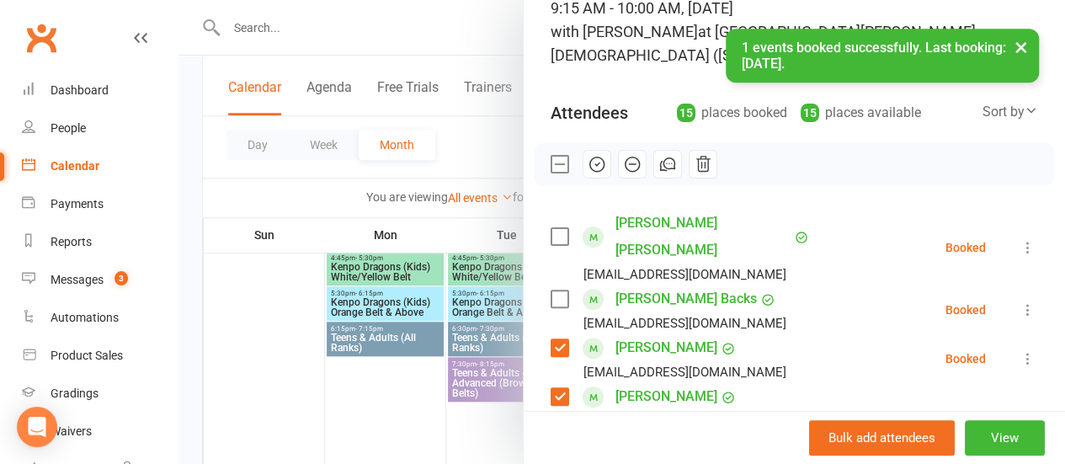
scroll to position [120, 0]
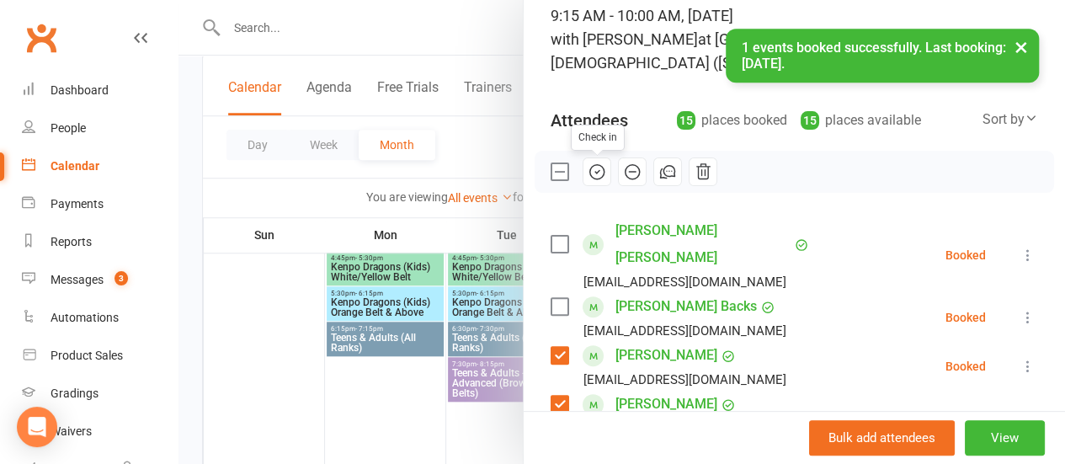
click at [590, 165] on icon "button" at bounding box center [597, 172] width 14 height 14
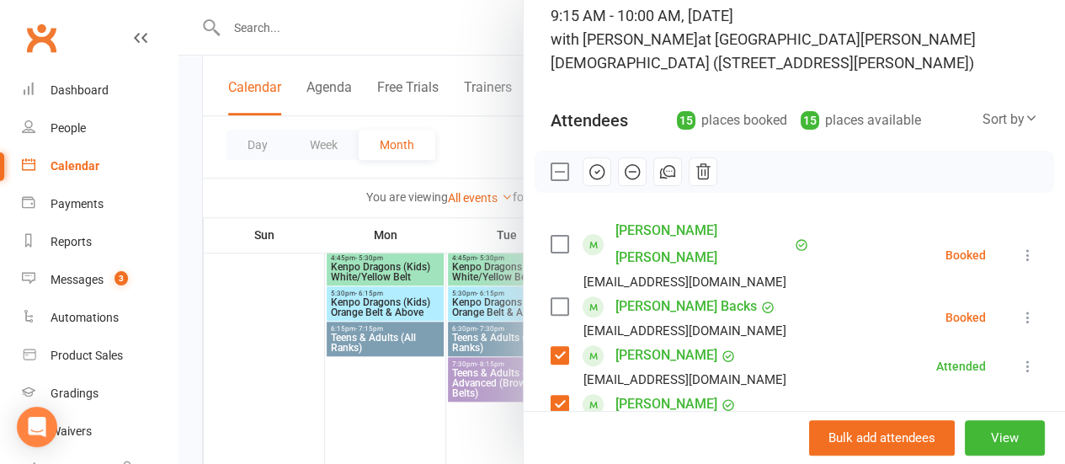
click at [542, 183] on div at bounding box center [794, 172] width 519 height 42
click at [551, 179] on label at bounding box center [559, 171] width 17 height 17
click at [551, 217] on div "[PERSON_NAME] Raj [EMAIL_ADDRESS][DOMAIN_NAME]" at bounding box center [684, 255] width 267 height 76
click at [551, 236] on label at bounding box center [559, 244] width 17 height 17
click at [551, 293] on div "[PERSON_NAME] Backs [EMAIL_ADDRESS][DOMAIN_NAME]" at bounding box center [672, 317] width 242 height 49
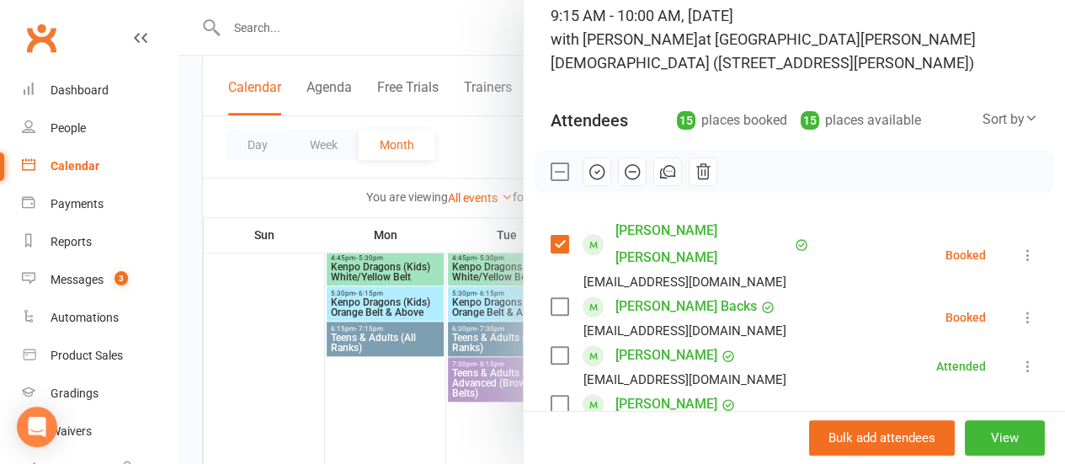
click at [551, 298] on label at bounding box center [559, 306] width 17 height 17
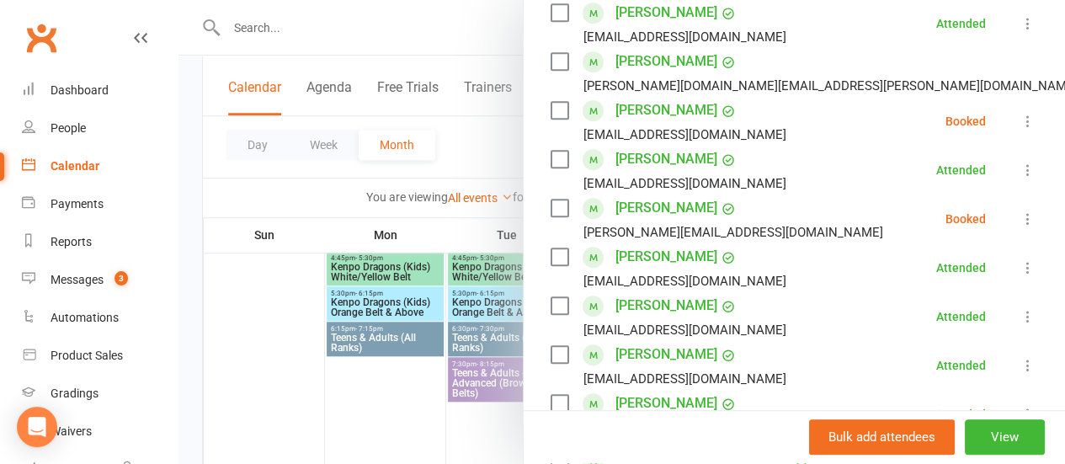
scroll to position [466, 0]
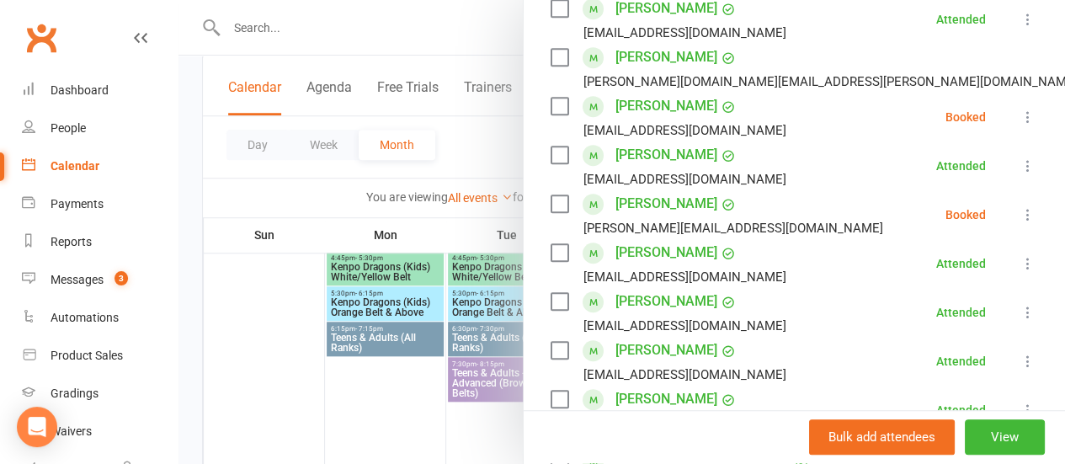
click at [551, 98] on label at bounding box center [559, 106] width 17 height 17
click at [551, 195] on label at bounding box center [559, 203] width 17 height 17
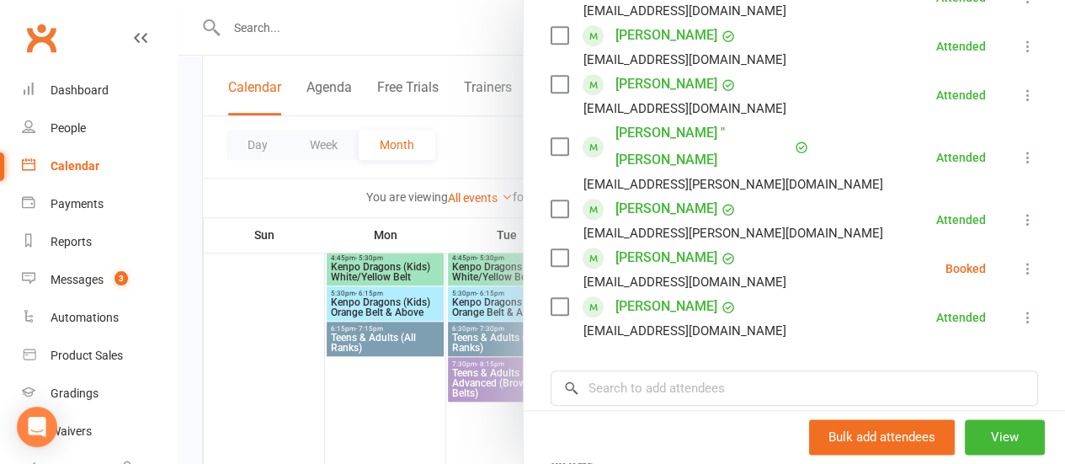
scroll to position [788, 0]
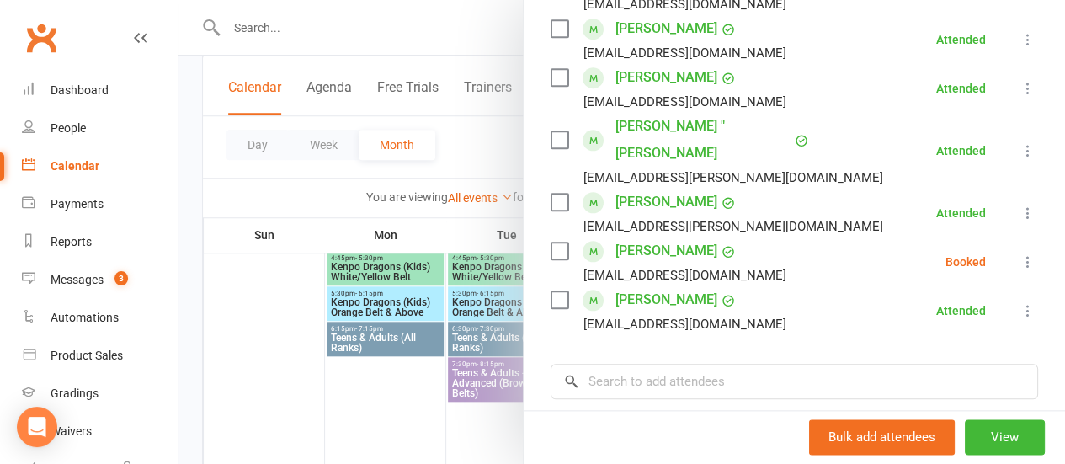
click at [552, 242] on label at bounding box center [559, 250] width 17 height 17
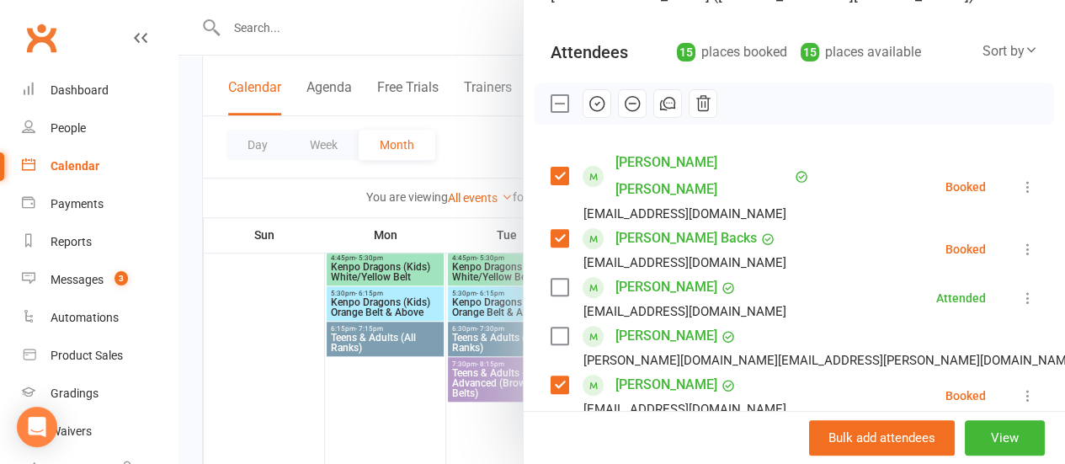
scroll to position [187, 0]
click at [627, 106] on icon "button" at bounding box center [632, 104] width 19 height 19
click at [460, 146] on div at bounding box center [621, 232] width 887 height 464
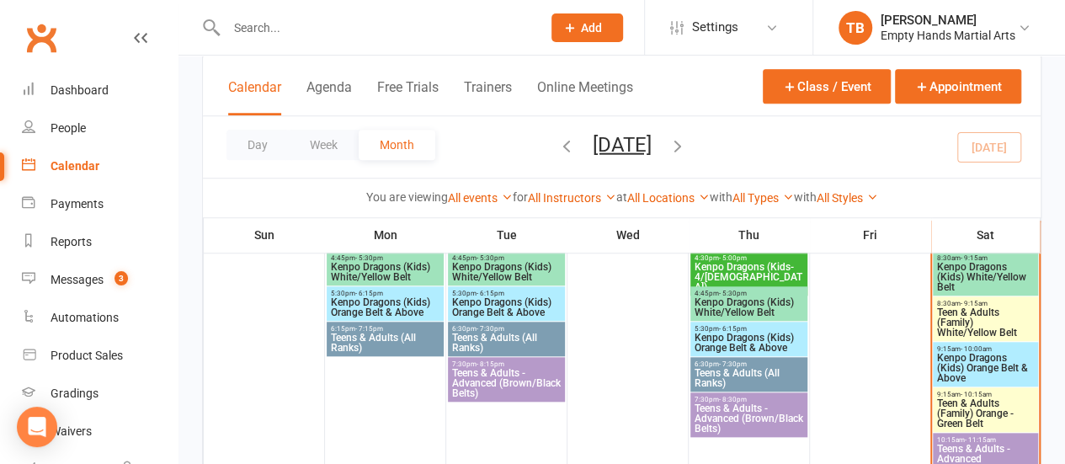
click at [968, 391] on span "- 10:15am" at bounding box center [976, 395] width 31 height 8
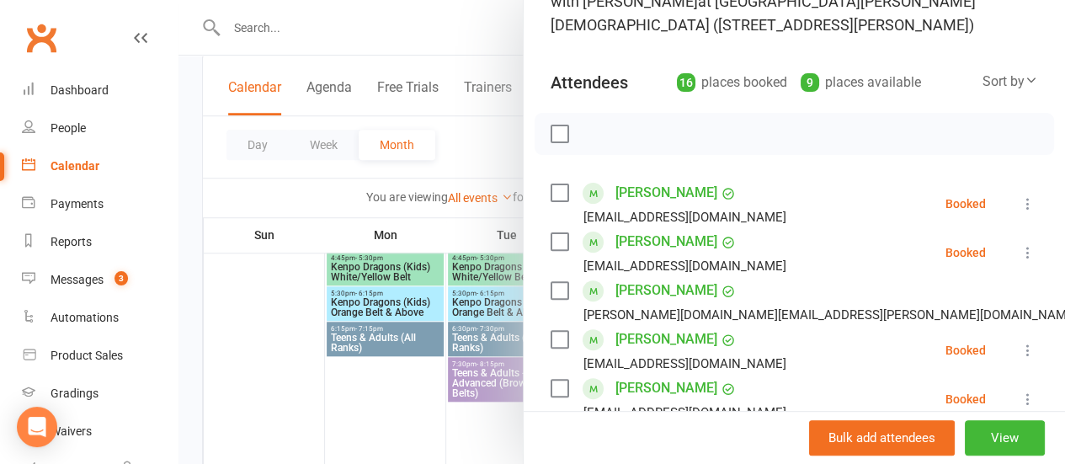
scroll to position [163, 0]
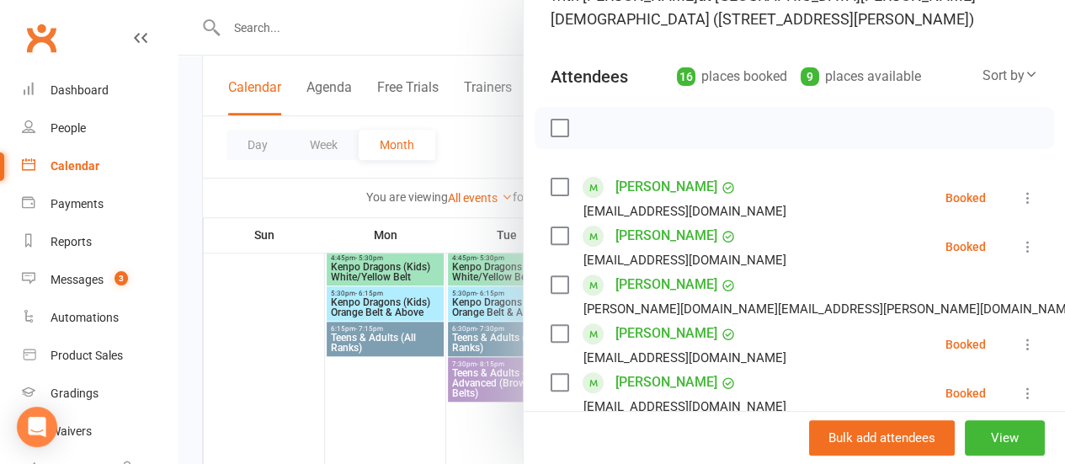
click at [551, 128] on label at bounding box center [559, 128] width 17 height 17
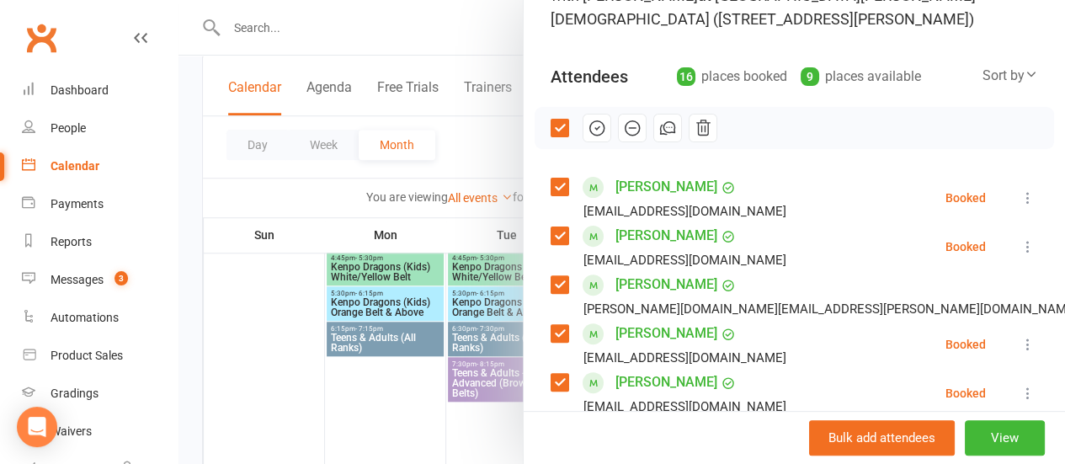
click at [551, 241] on label at bounding box center [559, 235] width 17 height 17
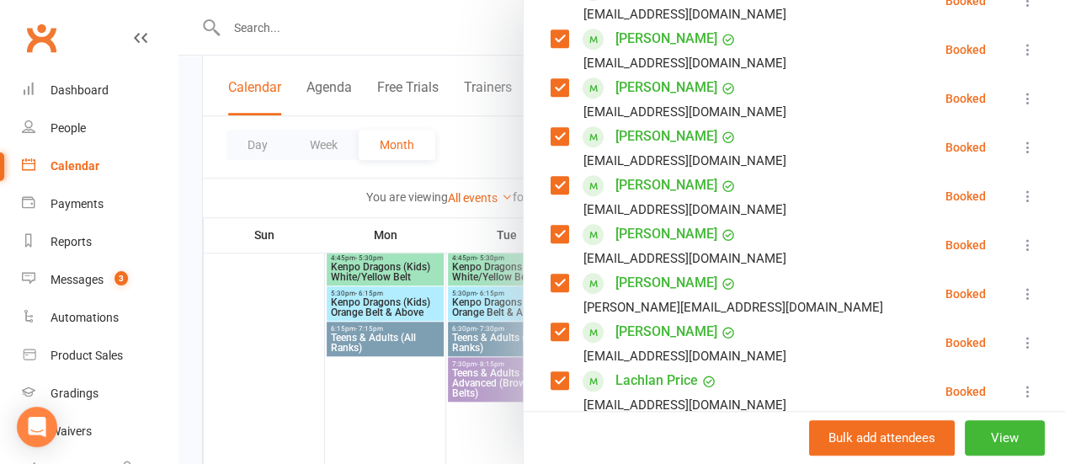
scroll to position [555, 0]
click at [551, 230] on label at bounding box center [559, 234] width 17 height 17
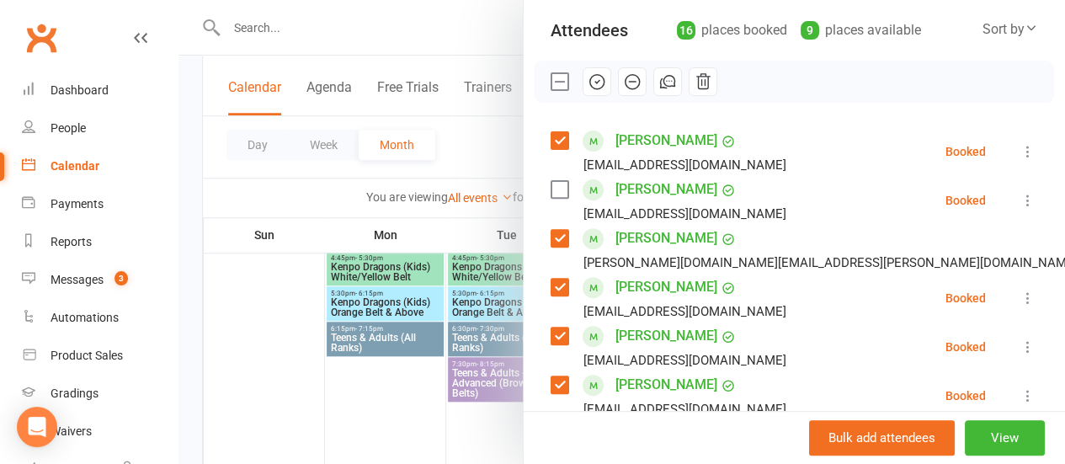
scroll to position [209, 0]
click at [588, 78] on icon "button" at bounding box center [597, 82] width 19 height 19
click at [551, 78] on label at bounding box center [559, 82] width 17 height 17
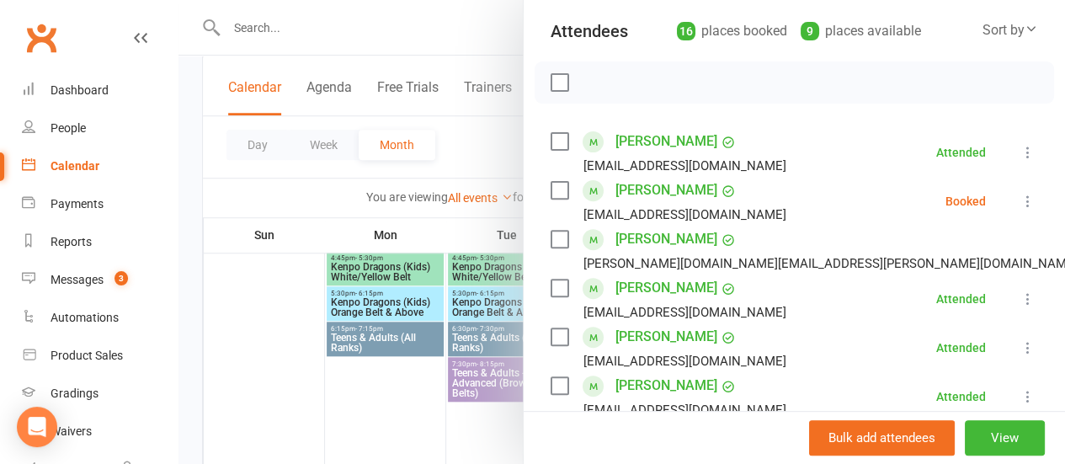
click at [551, 188] on label at bounding box center [559, 190] width 17 height 17
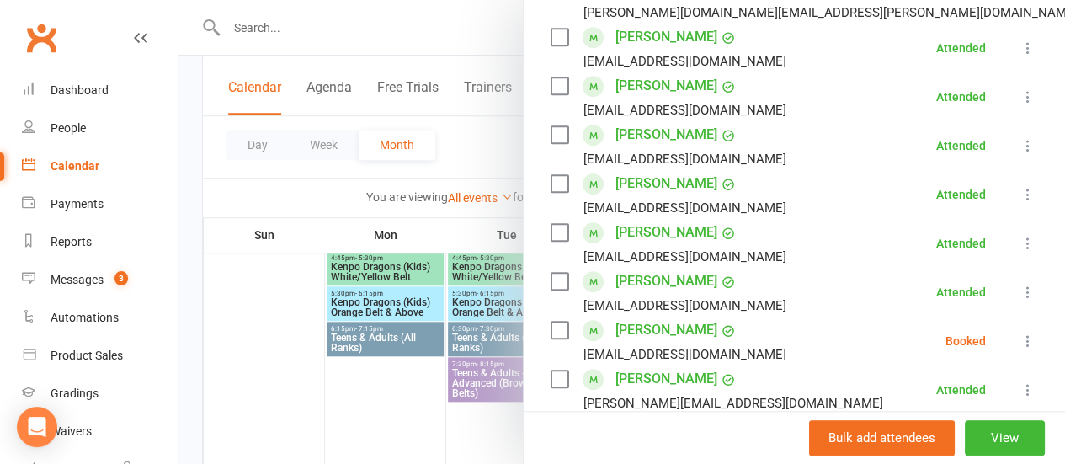
scroll to position [625, 0]
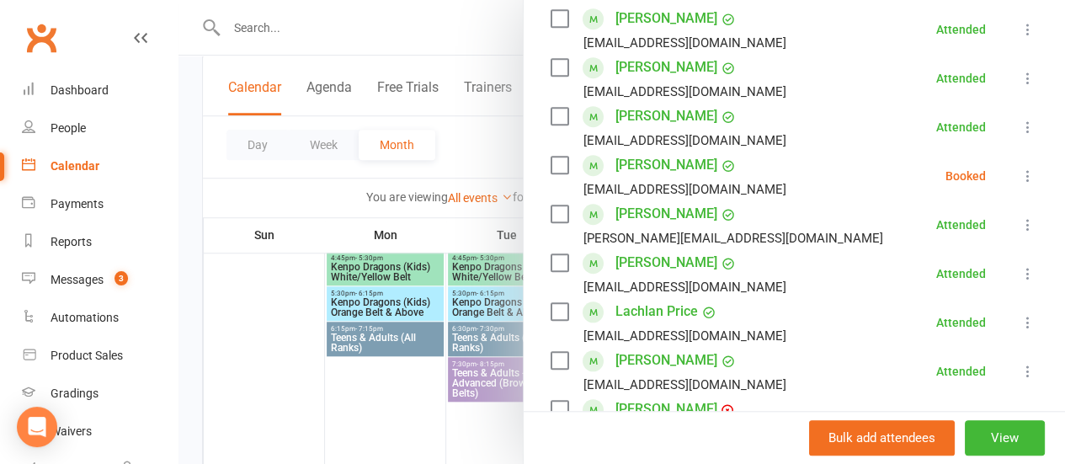
click at [554, 168] on label at bounding box center [559, 165] width 17 height 17
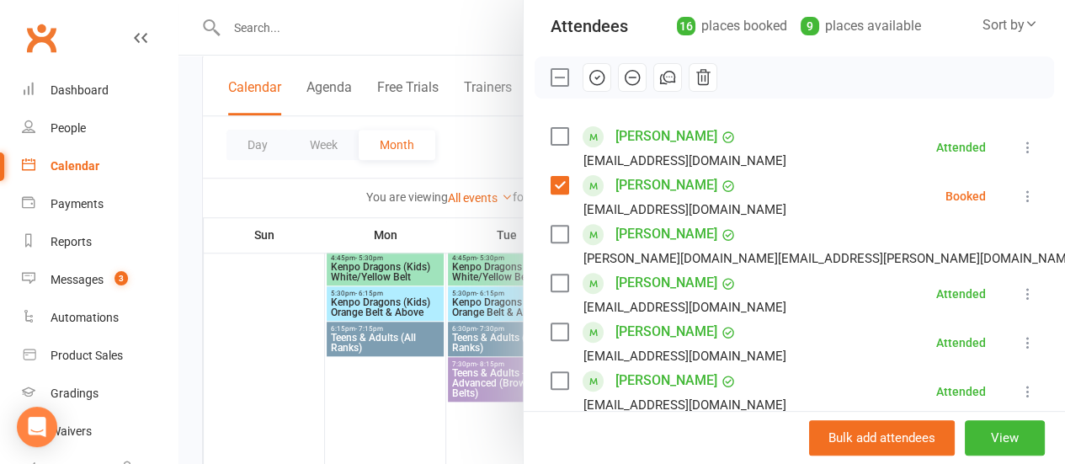
scroll to position [194, 0]
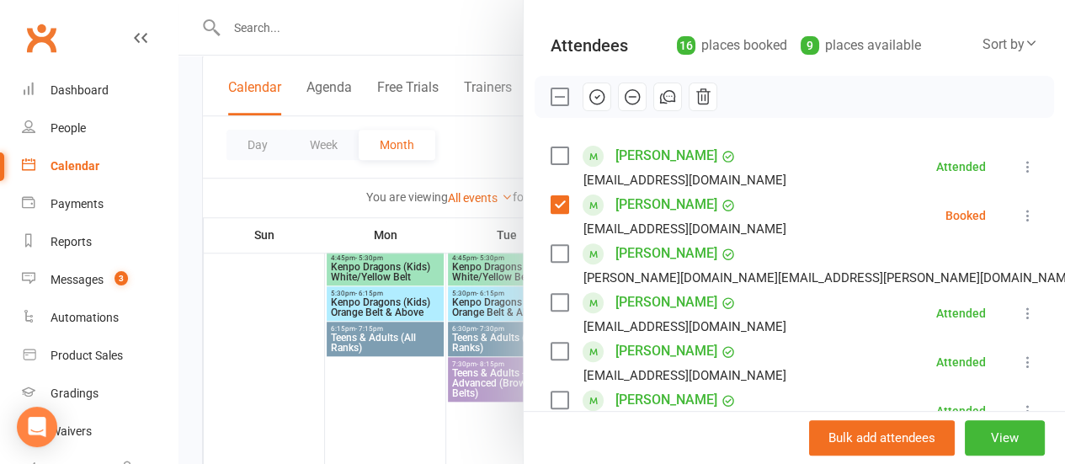
click at [623, 88] on icon "button" at bounding box center [632, 97] width 19 height 19
click at [463, 138] on div at bounding box center [621, 232] width 887 height 464
